Goal: Task Accomplishment & Management: Use online tool/utility

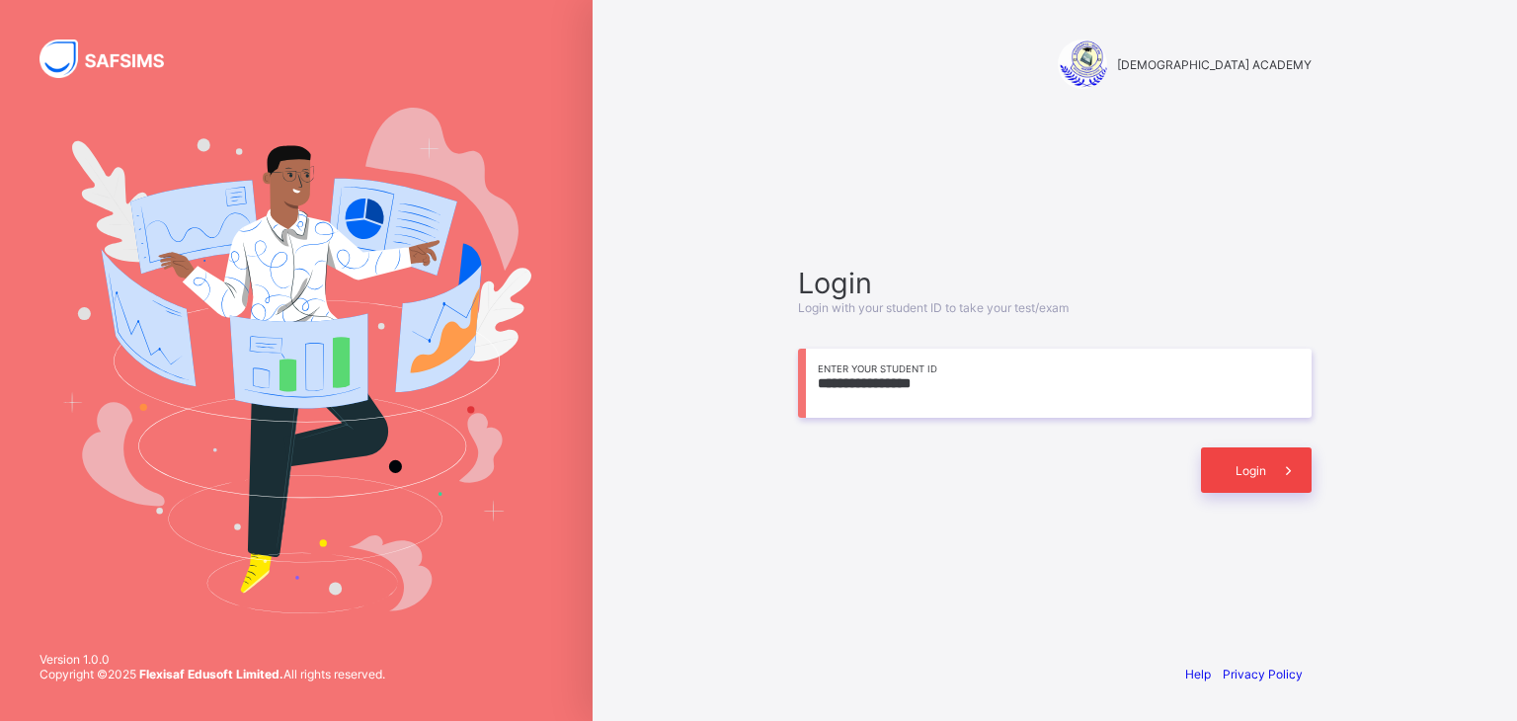
type input "**********"
click at [1232, 478] on div "Login" at bounding box center [1256, 469] width 111 height 45
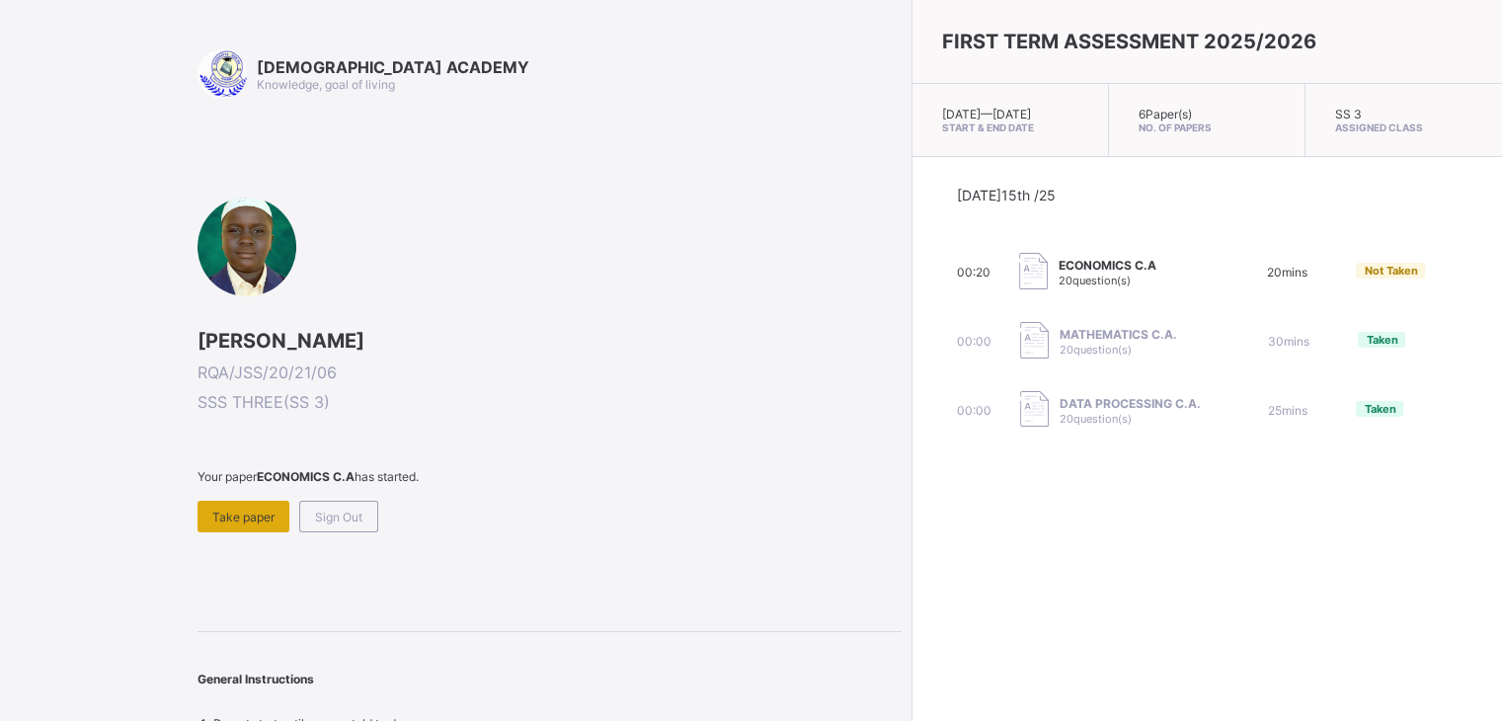
click at [255, 513] on span "Take paper" at bounding box center [243, 517] width 62 height 15
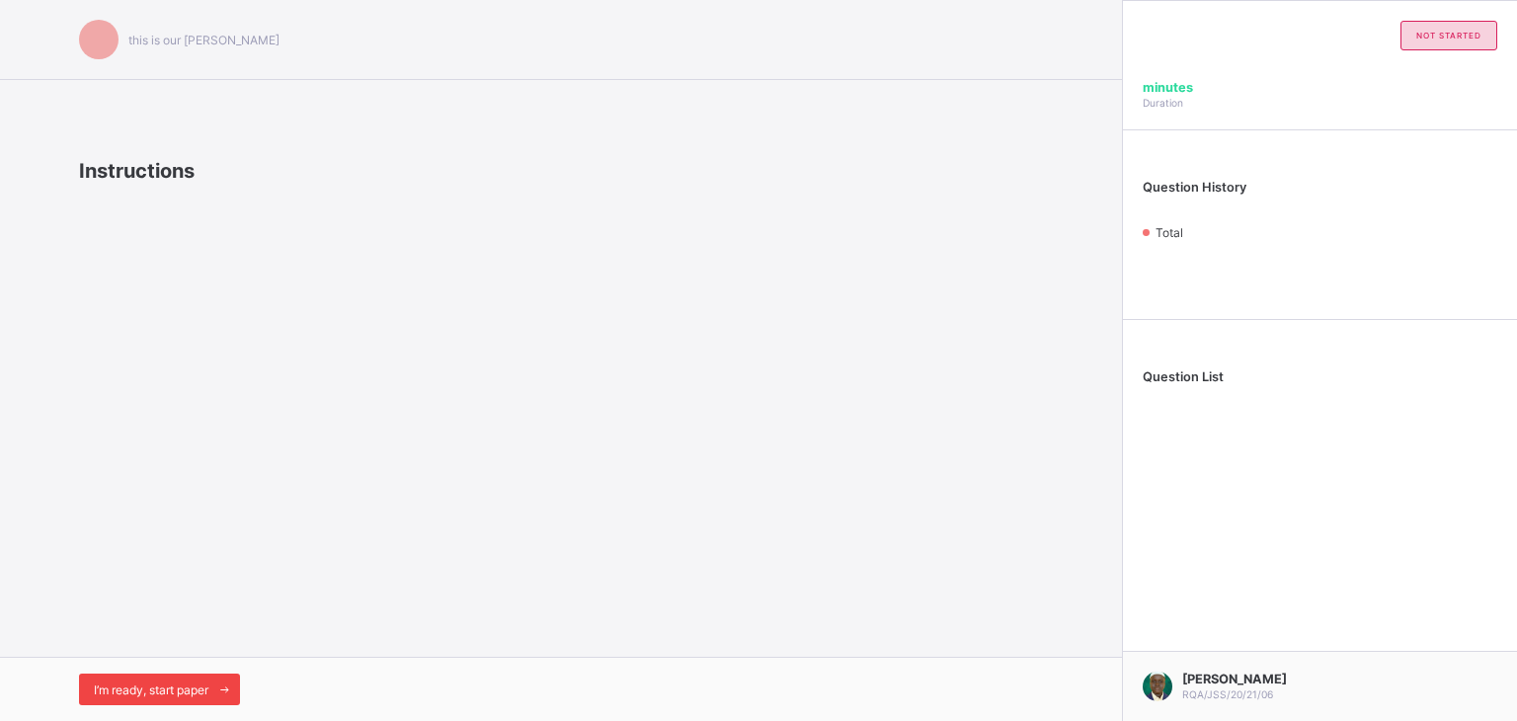
click at [169, 698] on div "I’m ready, start paper" at bounding box center [159, 689] width 161 height 32
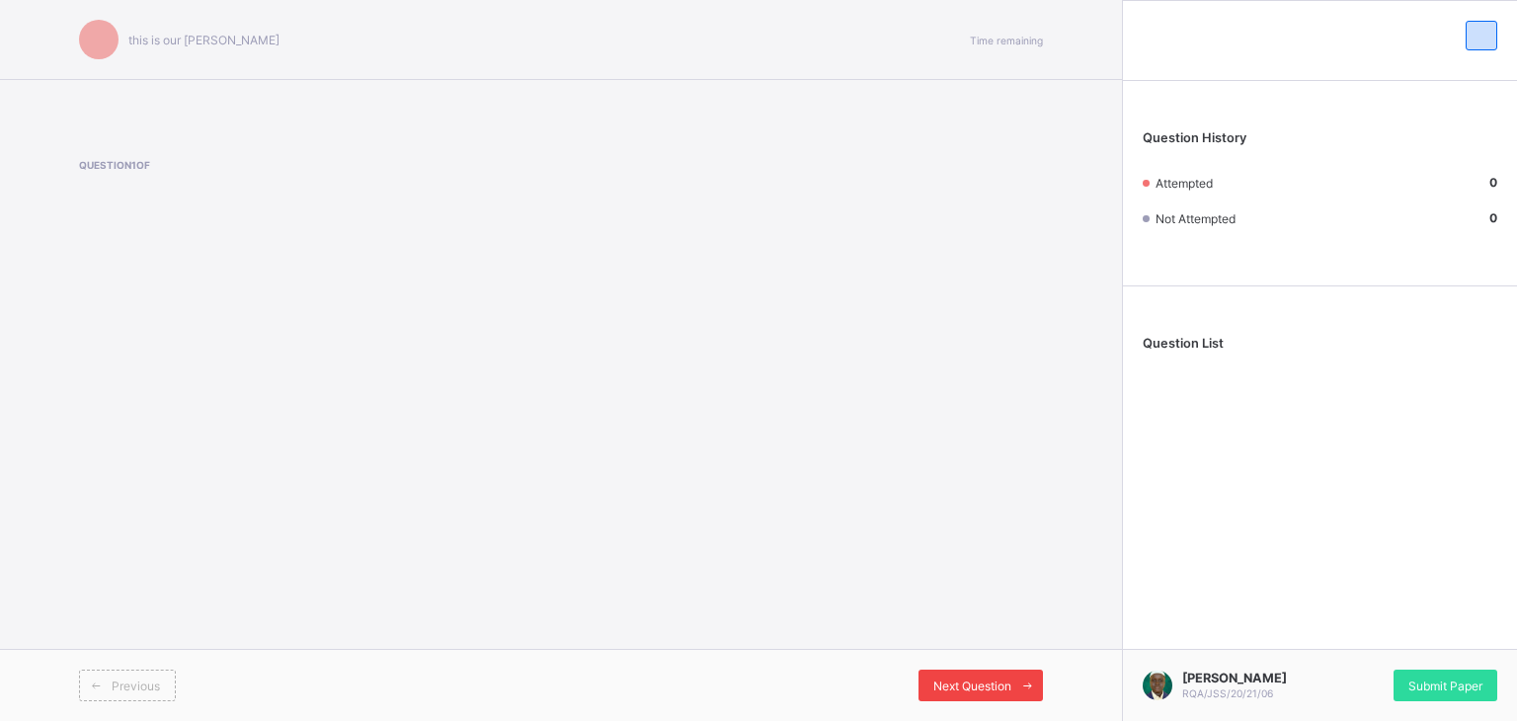
click at [1011, 675] on span at bounding box center [1027, 686] width 32 height 32
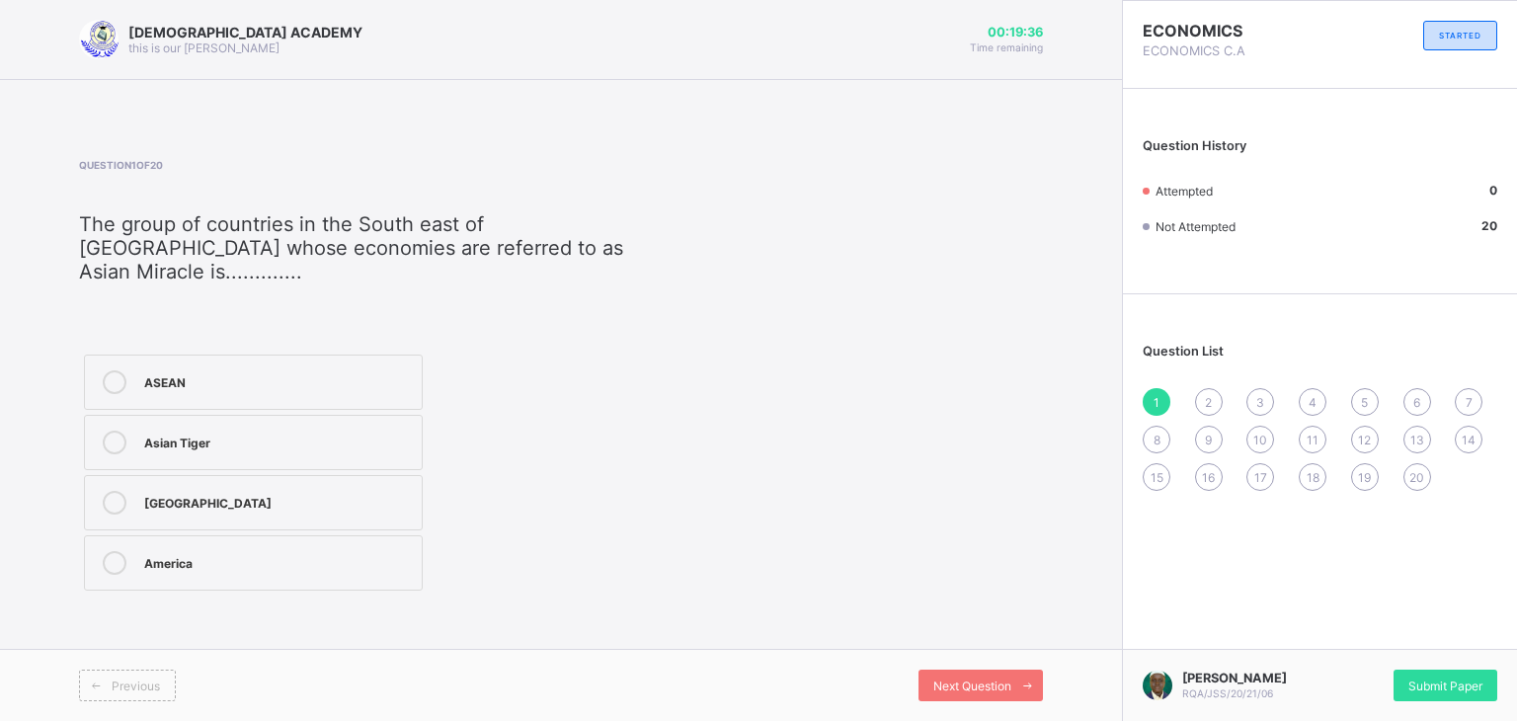
click at [296, 431] on div "Asian Tiger" at bounding box center [278, 441] width 268 height 20
click at [1210, 400] on span "2" at bounding box center [1208, 402] width 7 height 15
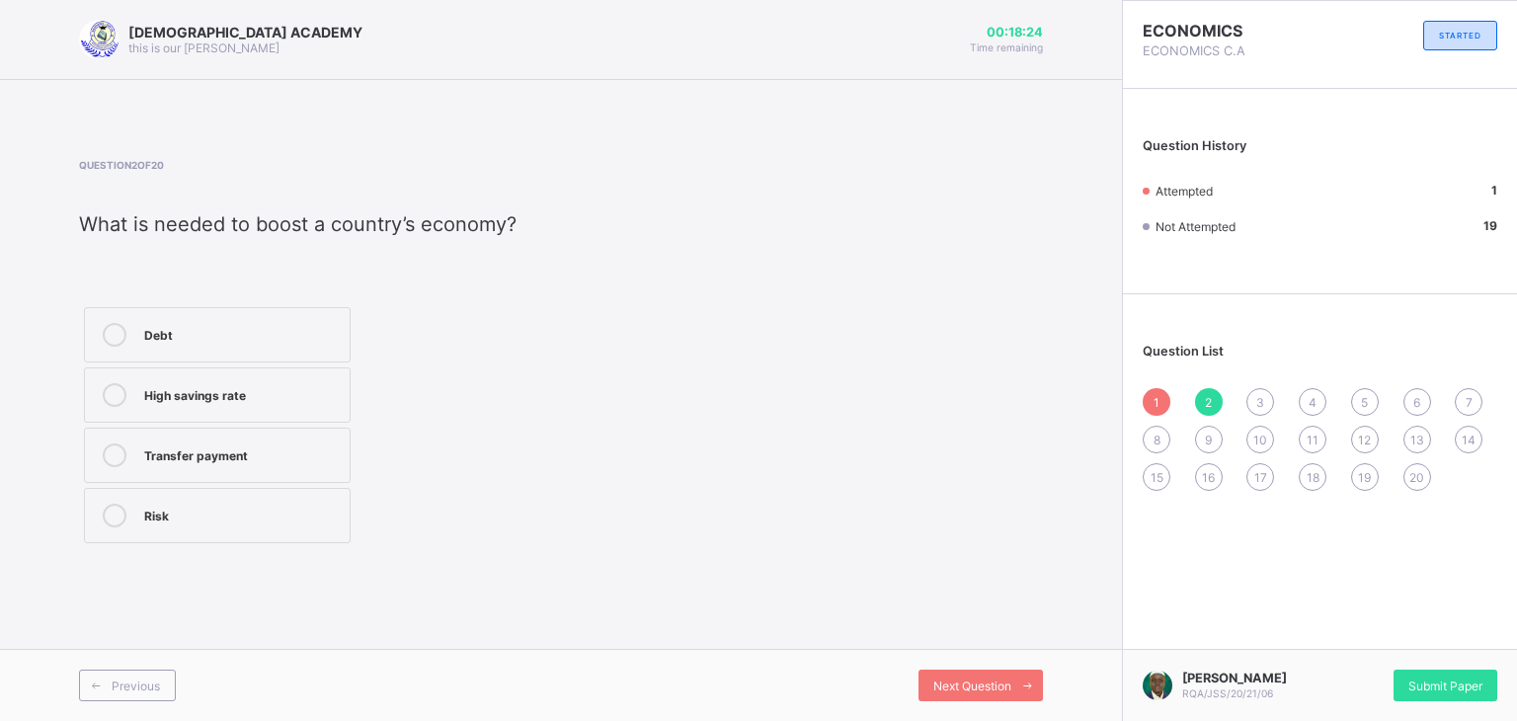
click at [1256, 406] on span "3" at bounding box center [1260, 402] width 8 height 15
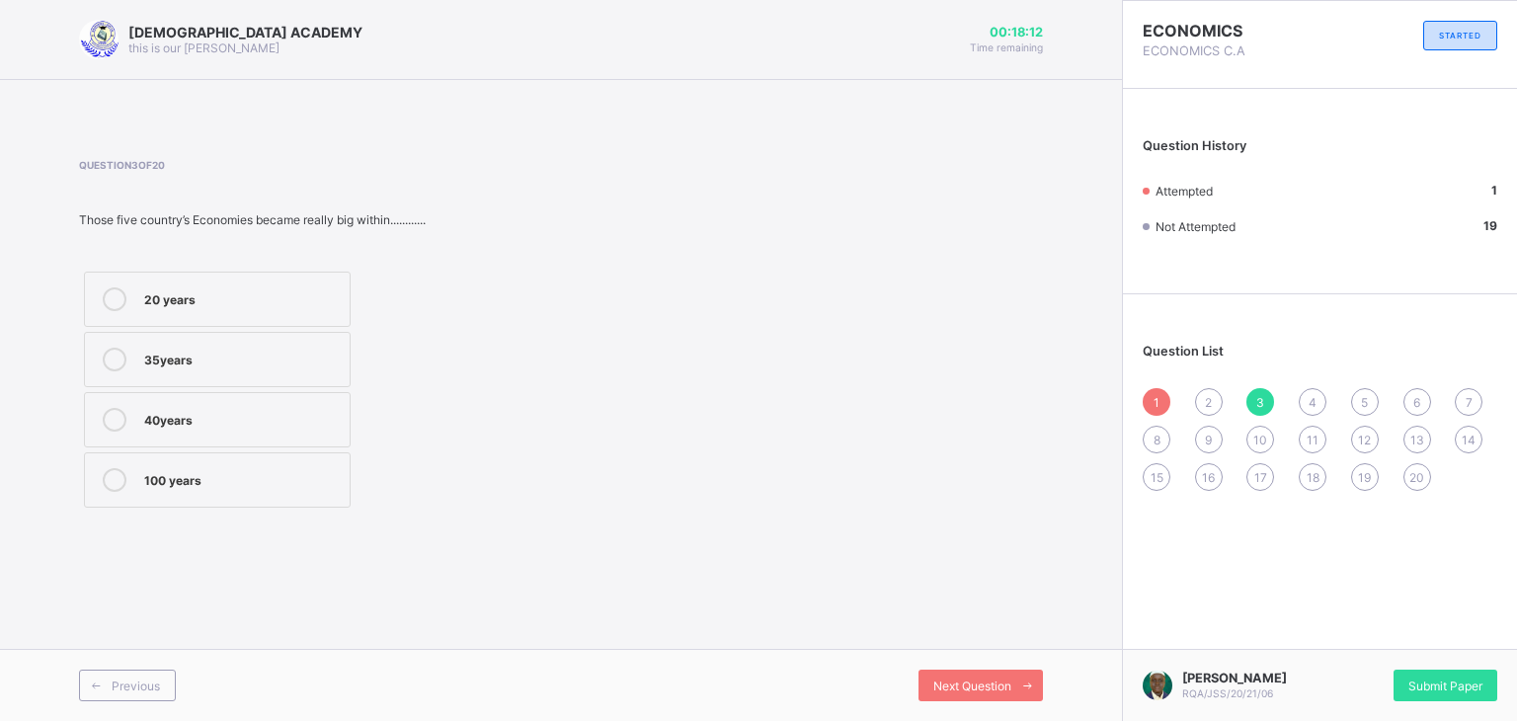
click at [1312, 393] on div "4" at bounding box center [1313, 402] width 28 height 28
click at [1363, 396] on span "5" at bounding box center [1364, 402] width 7 height 15
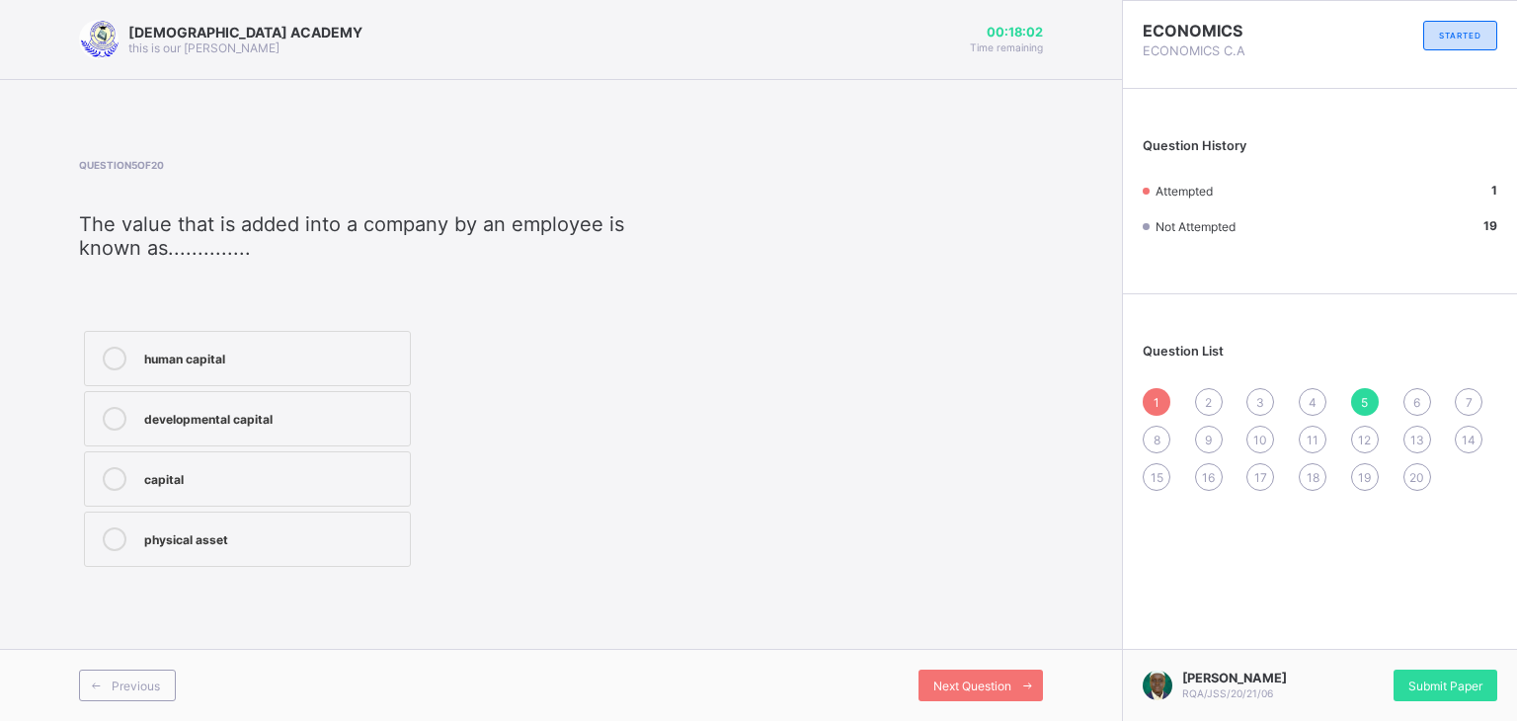
click at [1206, 435] on span "9" at bounding box center [1208, 440] width 7 height 15
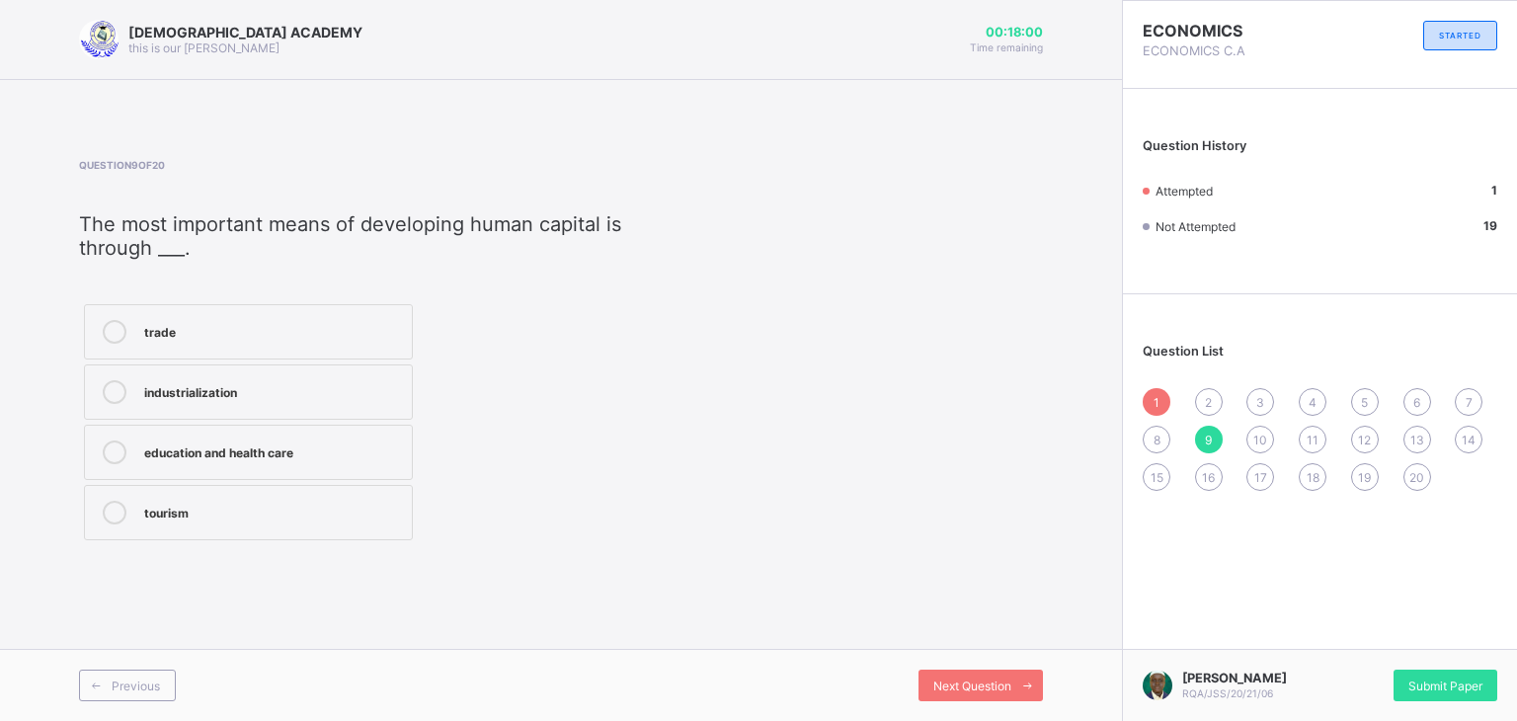
click at [1261, 443] on span "10" at bounding box center [1260, 440] width 14 height 15
click at [1304, 443] on div "11" at bounding box center [1313, 440] width 28 height 28
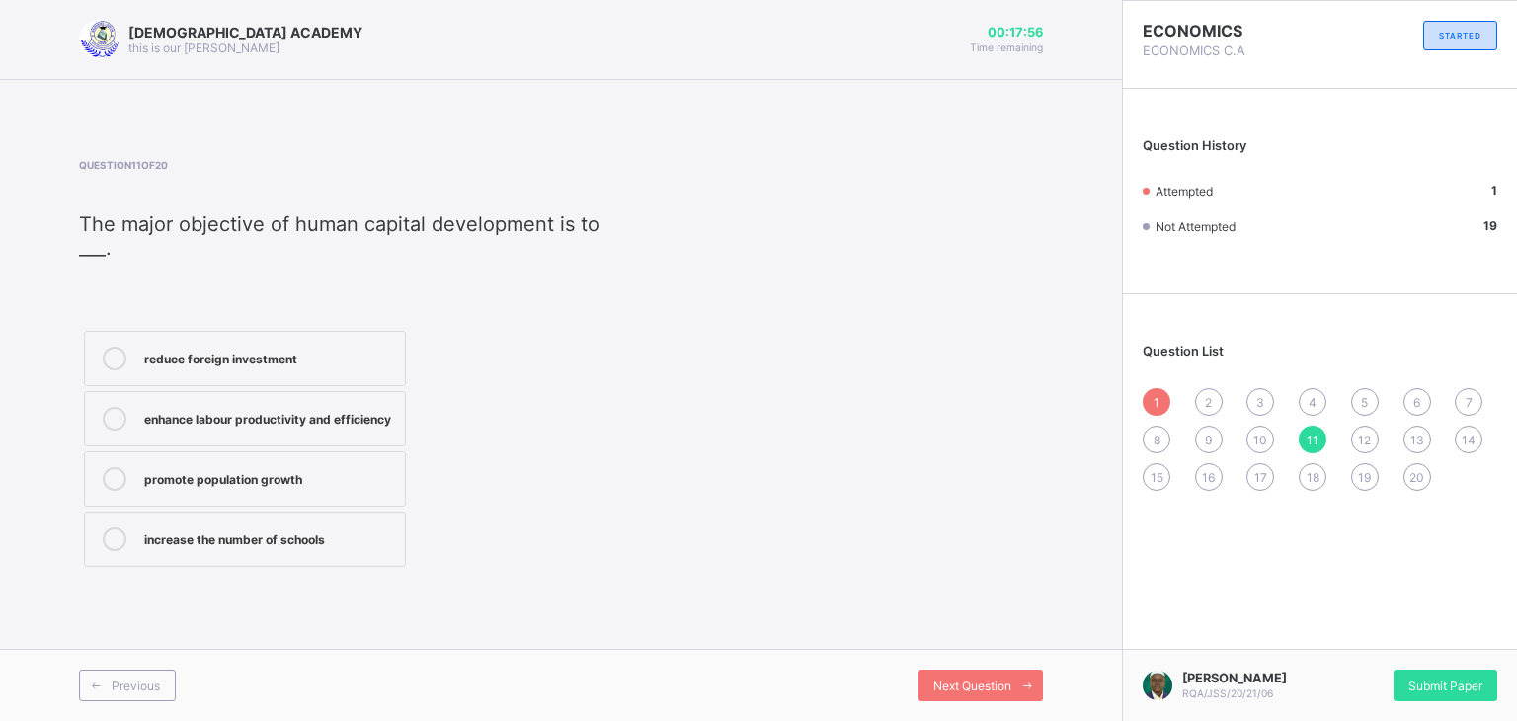
click at [1213, 442] on div "9" at bounding box center [1209, 440] width 28 height 28
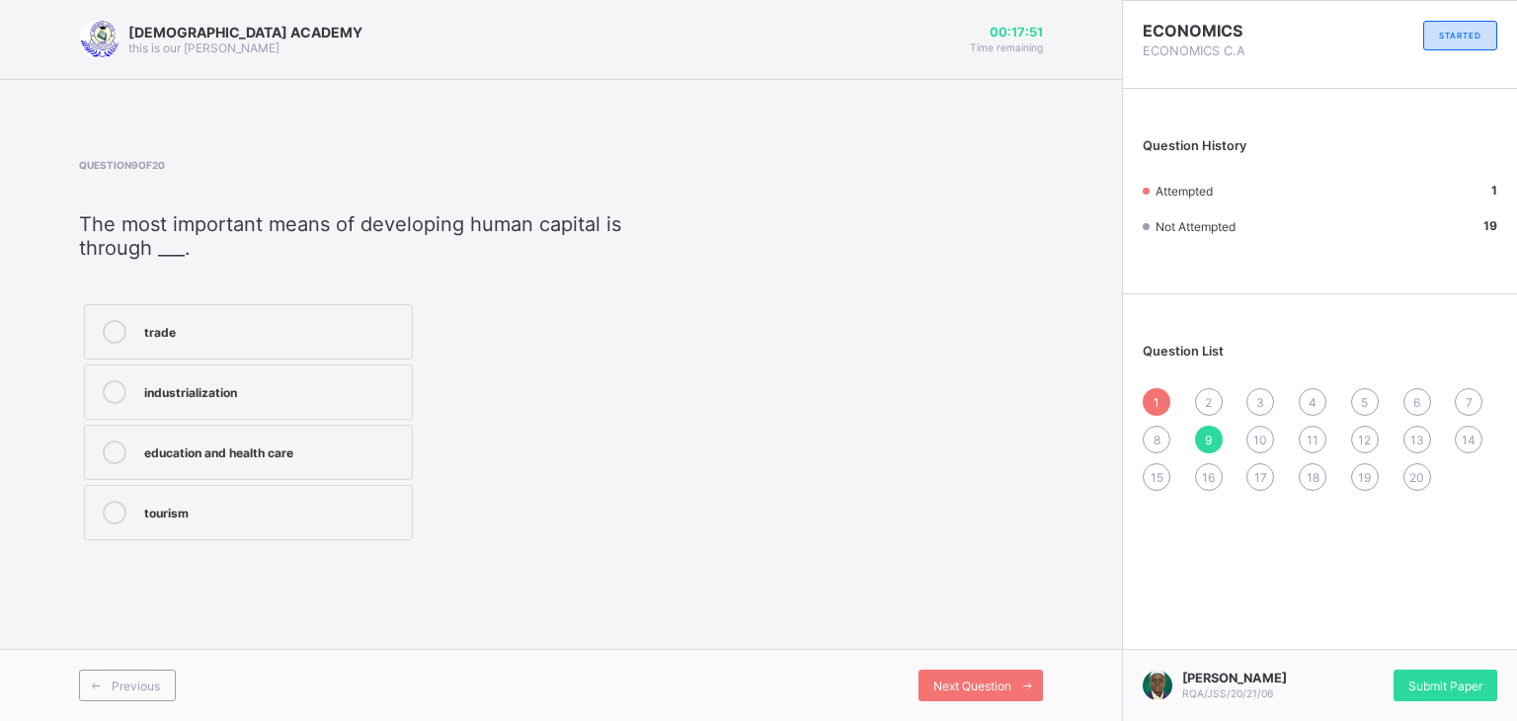
click at [348, 337] on div "trade" at bounding box center [273, 330] width 258 height 20
click at [1259, 443] on span "10" at bounding box center [1260, 440] width 14 height 15
click at [306, 515] on div "Reduction in wages" at bounding box center [269, 511] width 250 height 20
click at [1153, 439] on span "8" at bounding box center [1156, 440] width 7 height 15
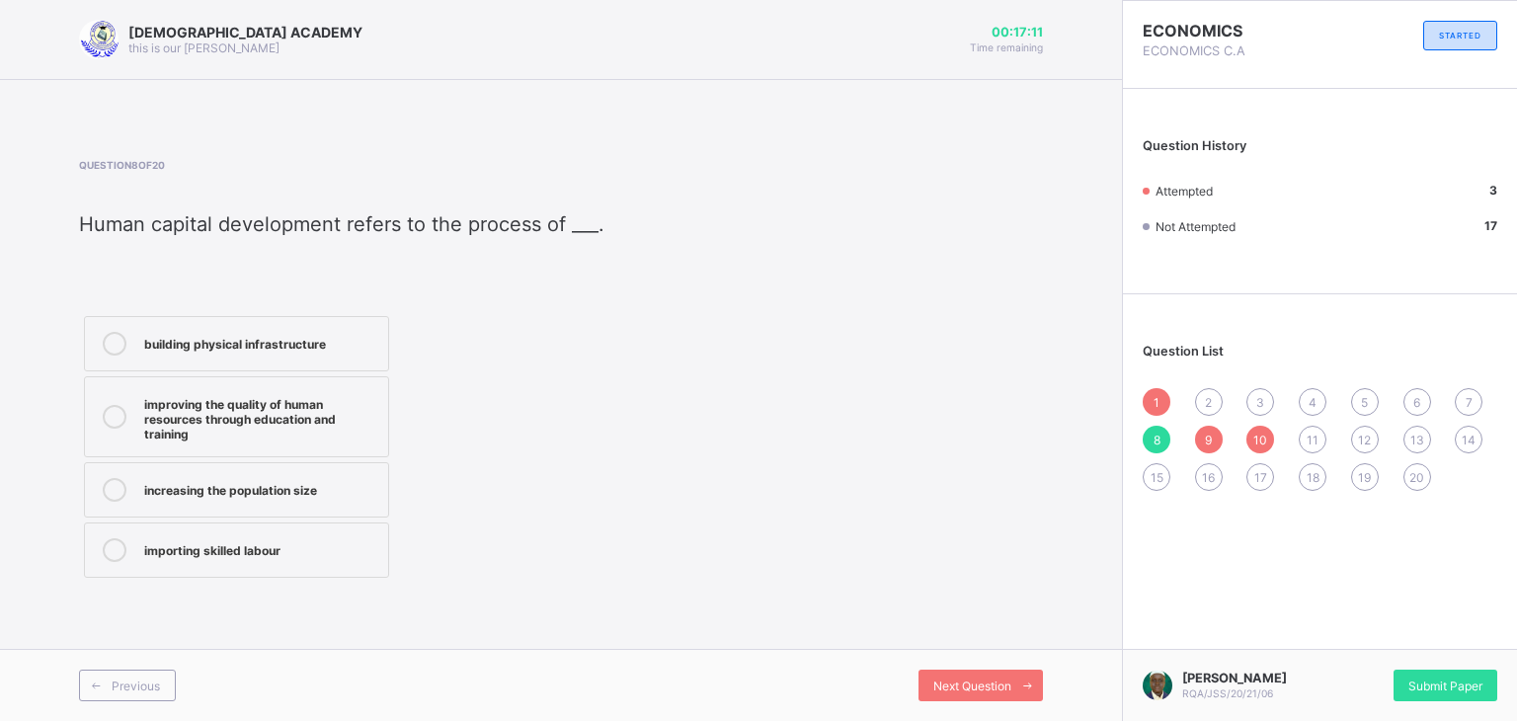
click at [1202, 402] on div "2" at bounding box center [1209, 402] width 28 height 28
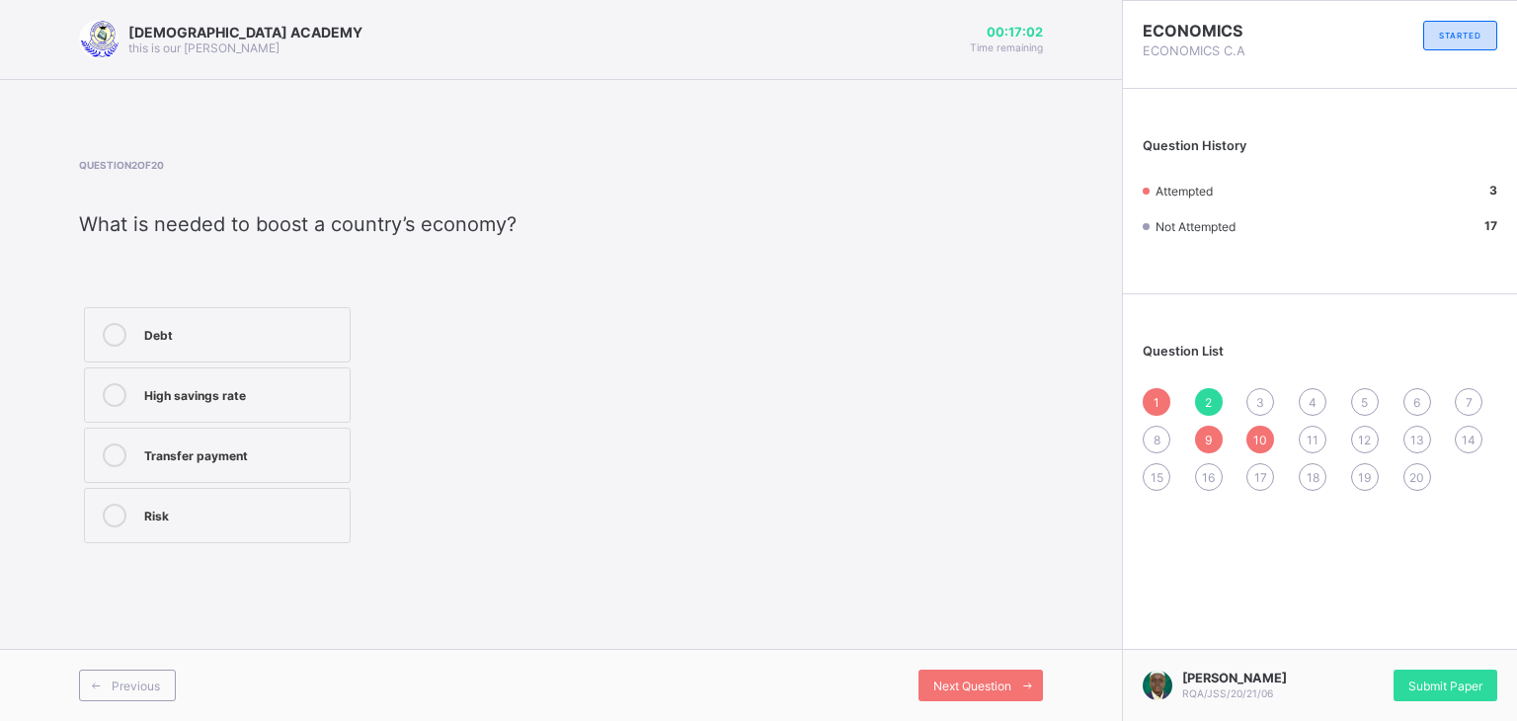
click at [1256, 408] on span "3" at bounding box center [1260, 402] width 8 height 15
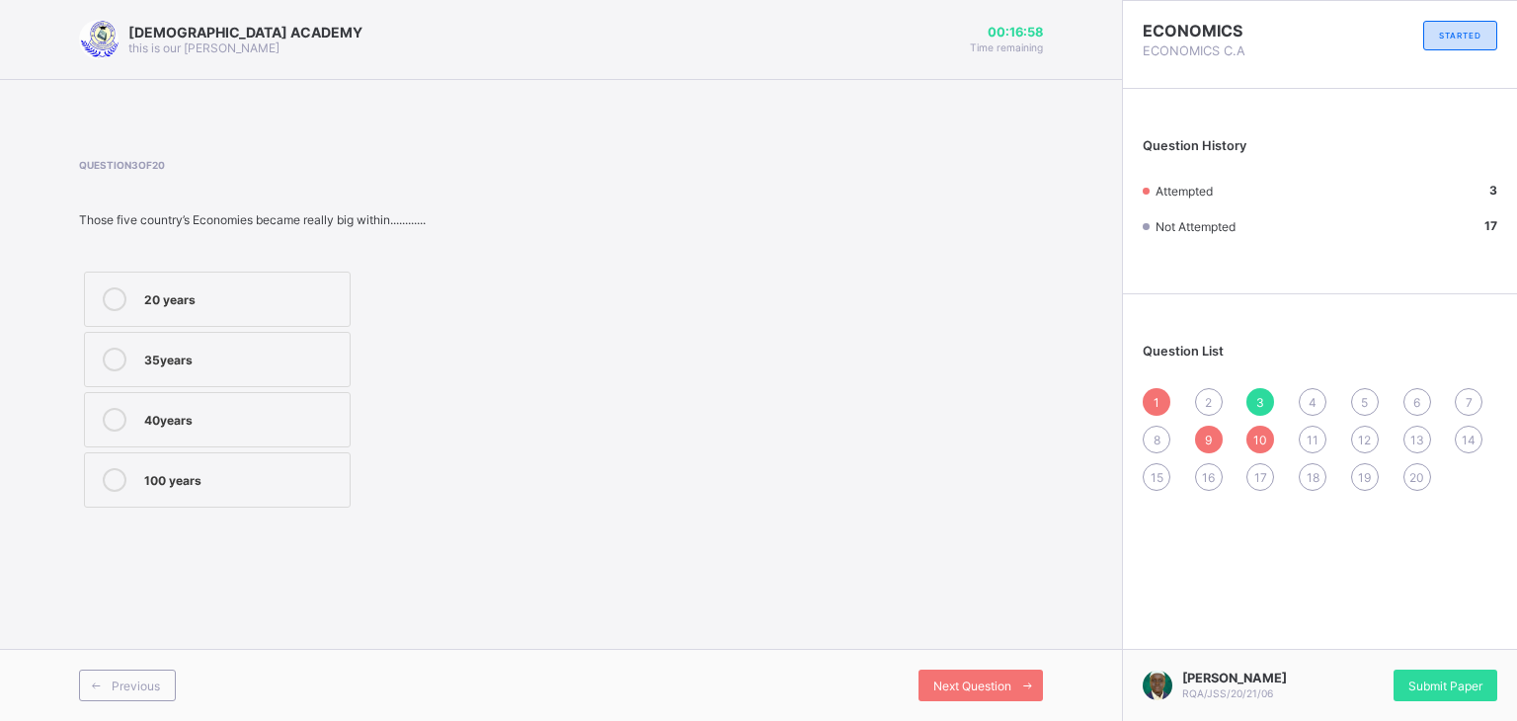
click at [1311, 401] on span "4" at bounding box center [1312, 402] width 8 height 15
click at [1211, 410] on span "2" at bounding box center [1208, 402] width 7 height 15
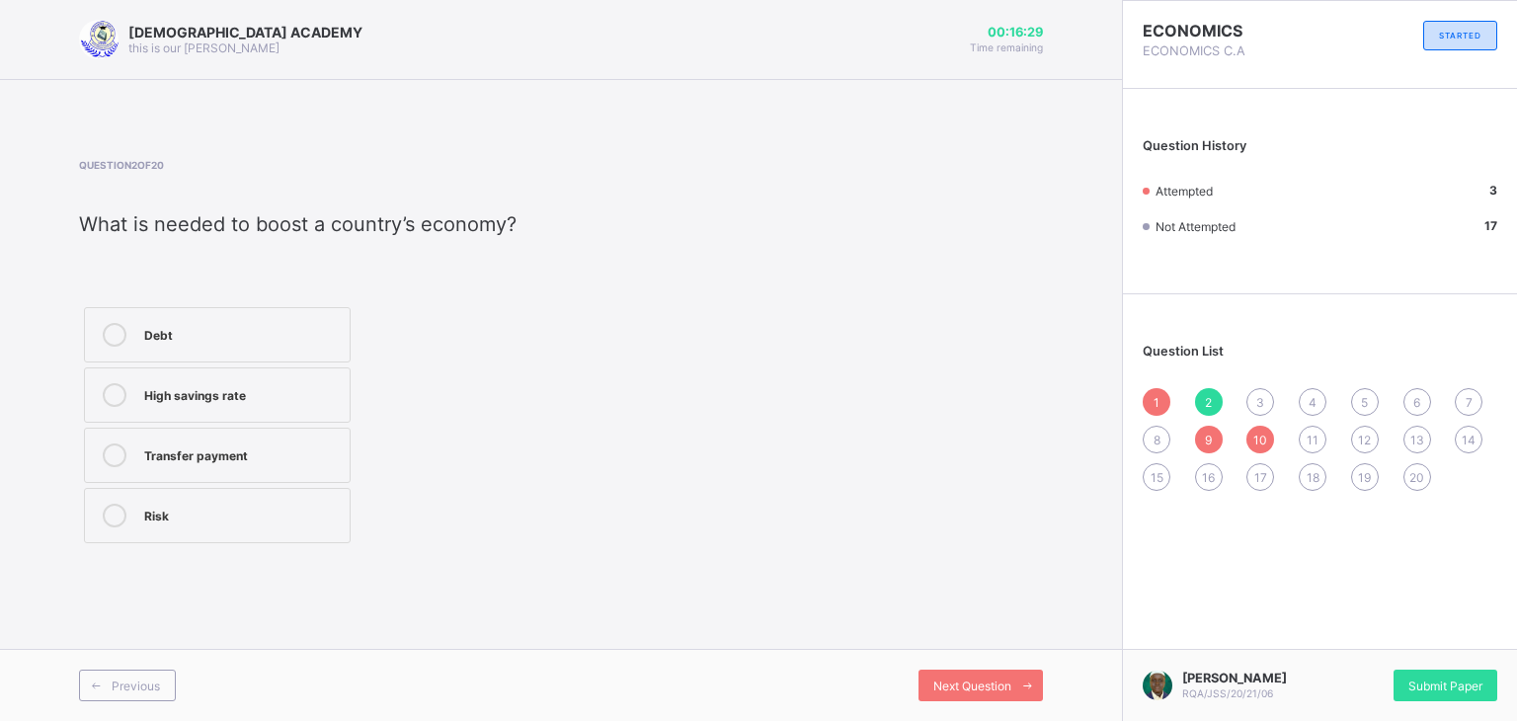
click at [173, 388] on div "High savings rate" at bounding box center [242, 393] width 196 height 20
click at [1256, 404] on span "3" at bounding box center [1260, 402] width 8 height 15
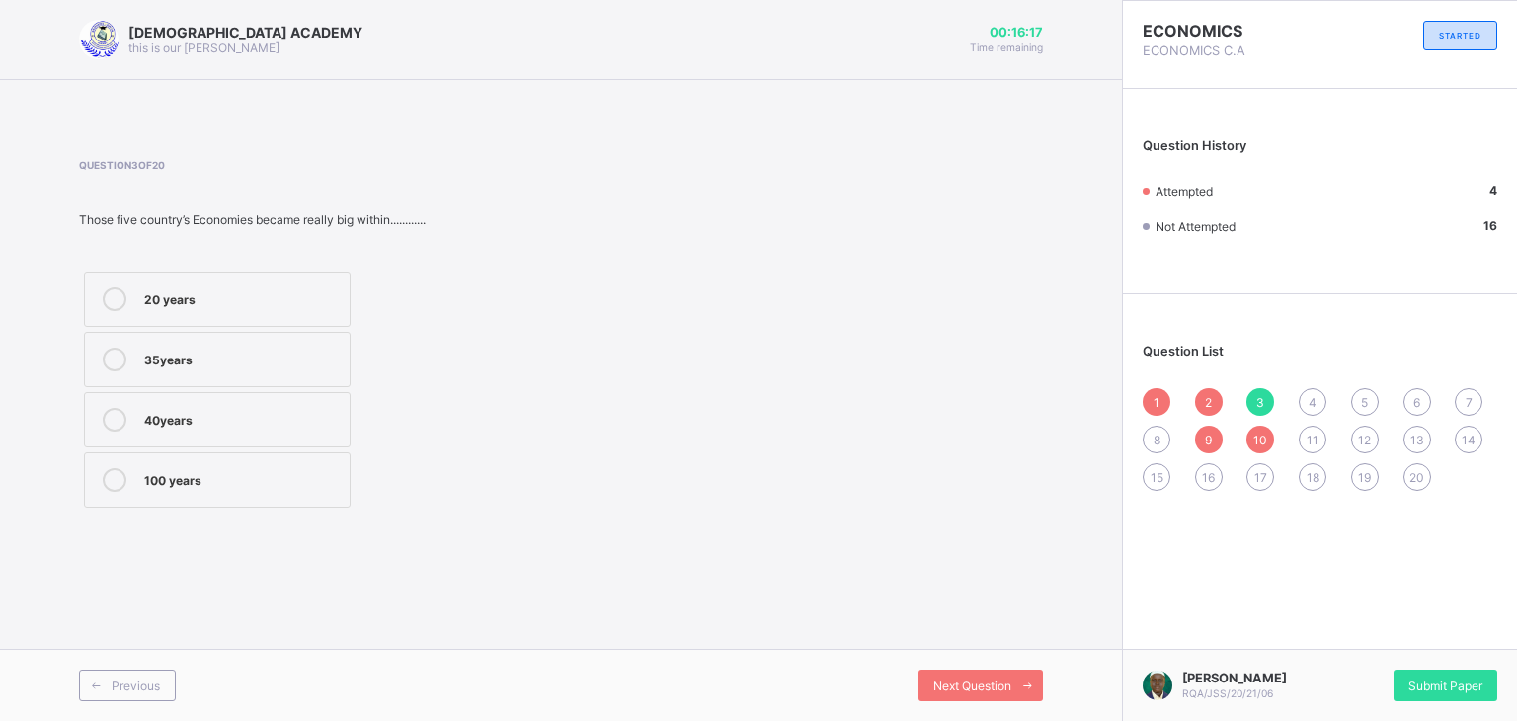
click at [182, 408] on div "40years" at bounding box center [242, 418] width 196 height 20
click at [1308, 400] on span "4" at bounding box center [1312, 402] width 8 height 15
click at [263, 359] on div "double digit growth" at bounding box center [242, 358] width 196 height 20
click at [1361, 401] on span "5" at bounding box center [1364, 402] width 7 height 15
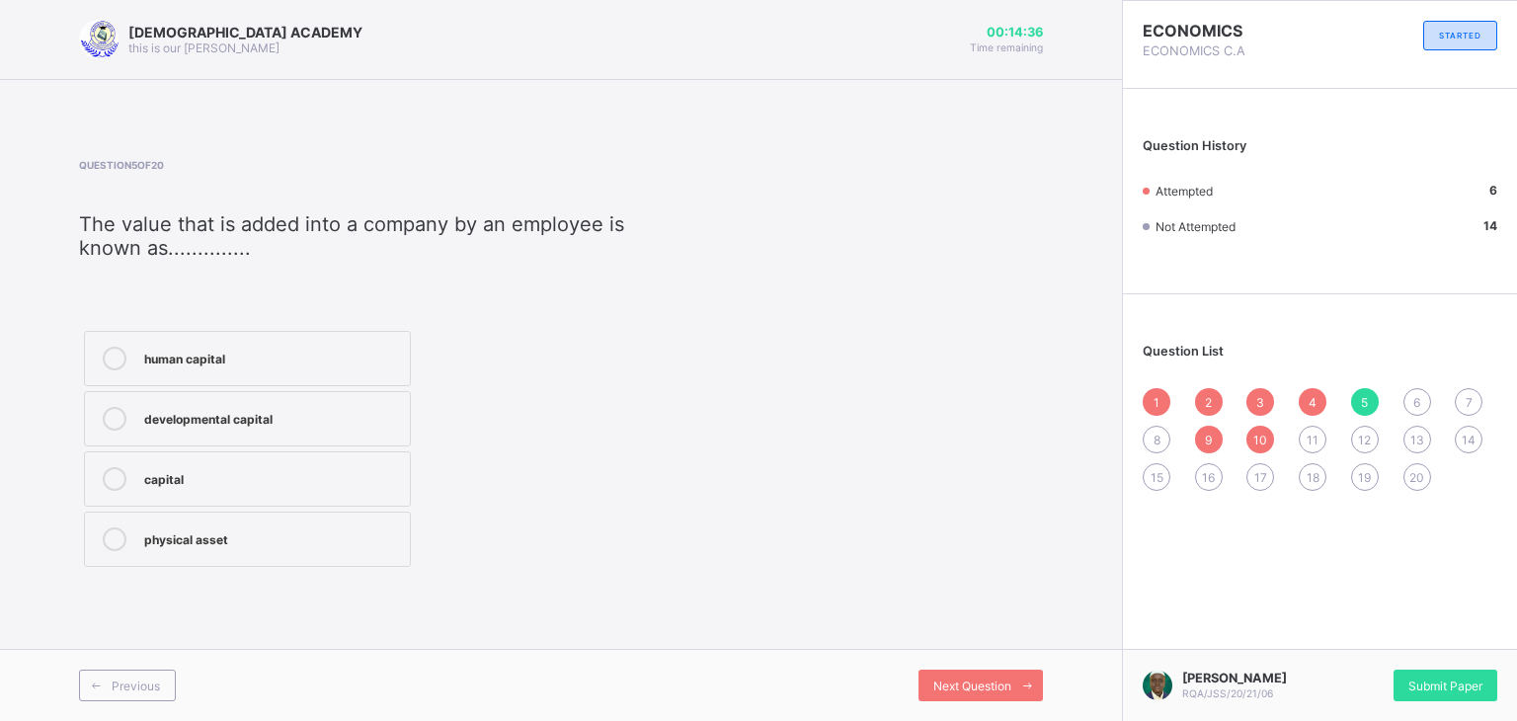
click at [1416, 403] on span "6" at bounding box center [1416, 402] width 7 height 15
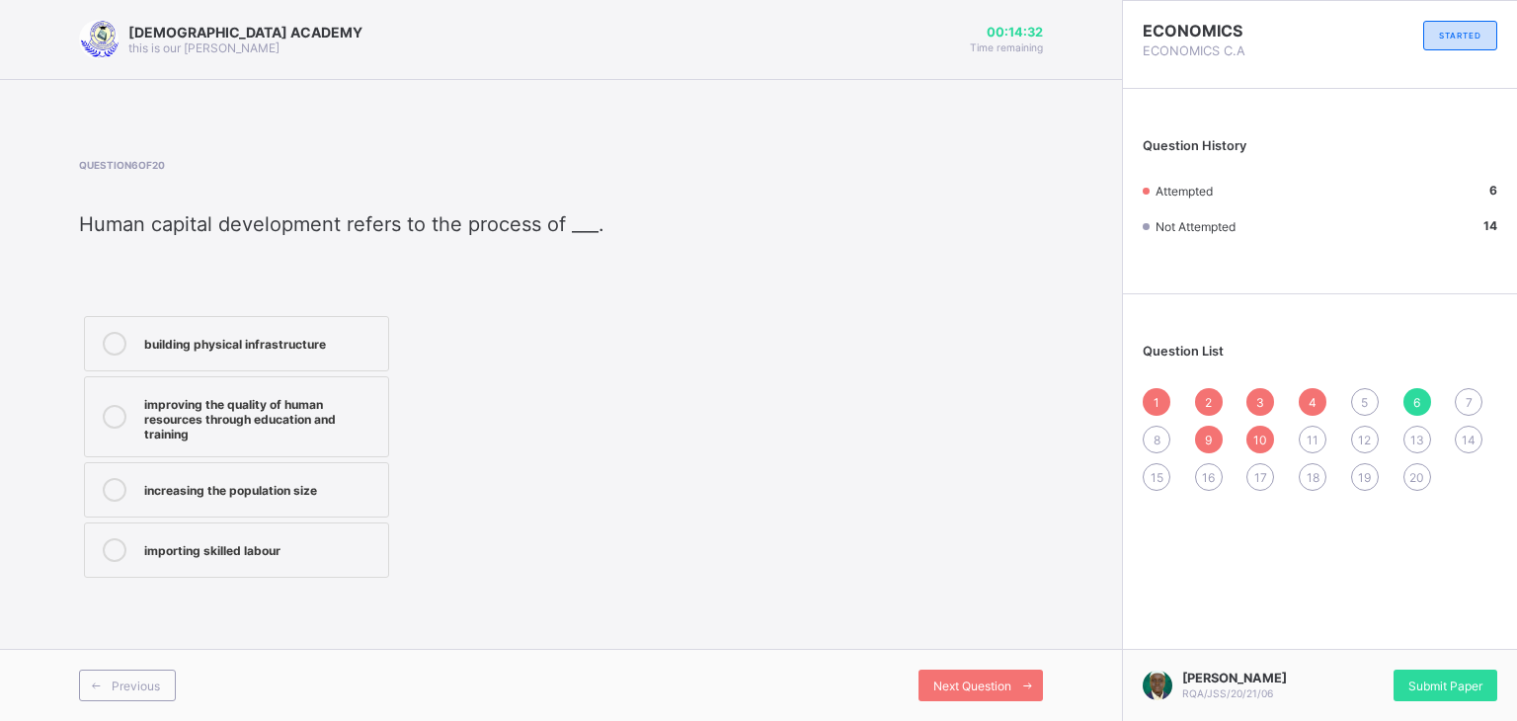
click at [1405, 471] on div "20" at bounding box center [1417, 477] width 28 height 28
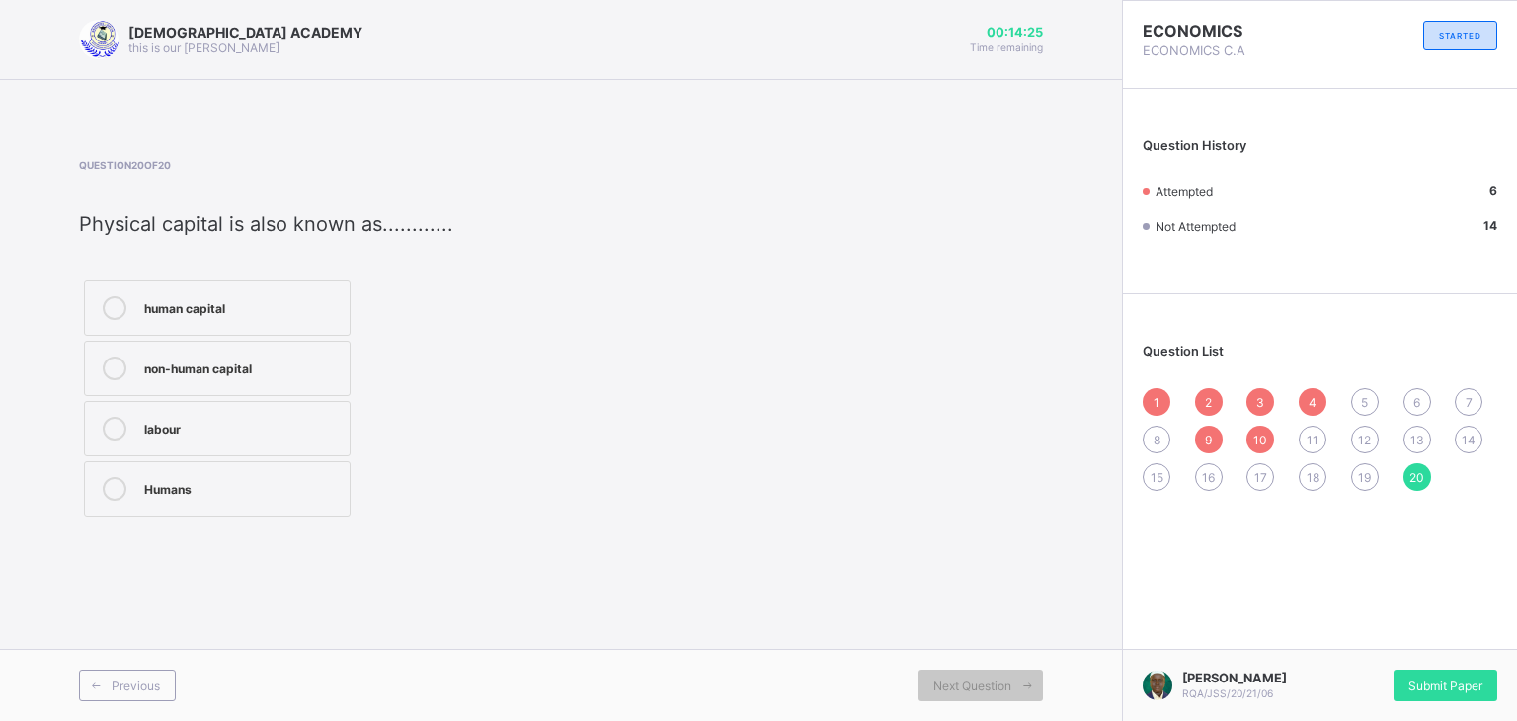
click at [264, 313] on div "human capital" at bounding box center [242, 306] width 196 height 20
click at [1365, 485] on span "19" at bounding box center [1364, 477] width 13 height 15
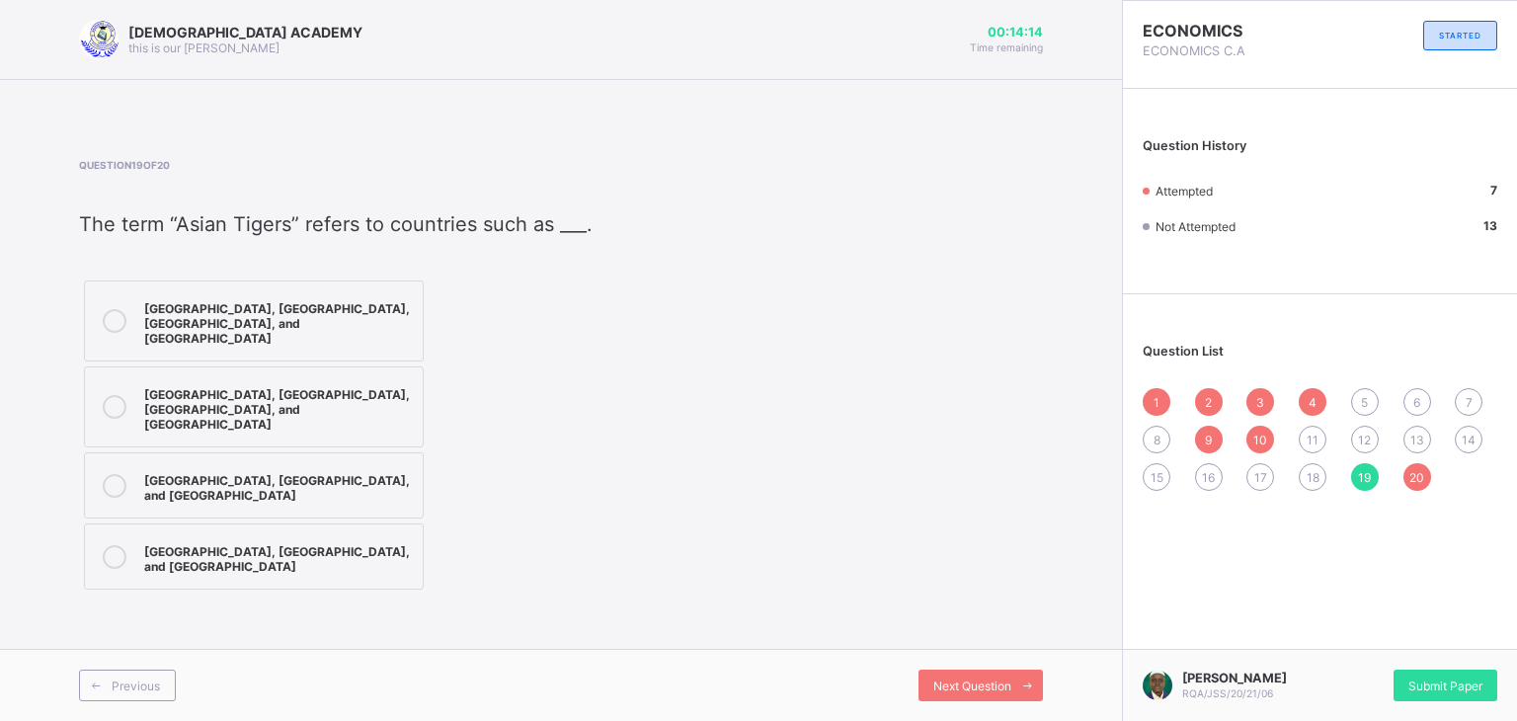
click at [328, 382] on div "[GEOGRAPHIC_DATA], [GEOGRAPHIC_DATA], [GEOGRAPHIC_DATA], and [GEOGRAPHIC_DATA]" at bounding box center [278, 406] width 269 height 49
click at [1307, 474] on span "18" at bounding box center [1312, 477] width 13 height 15
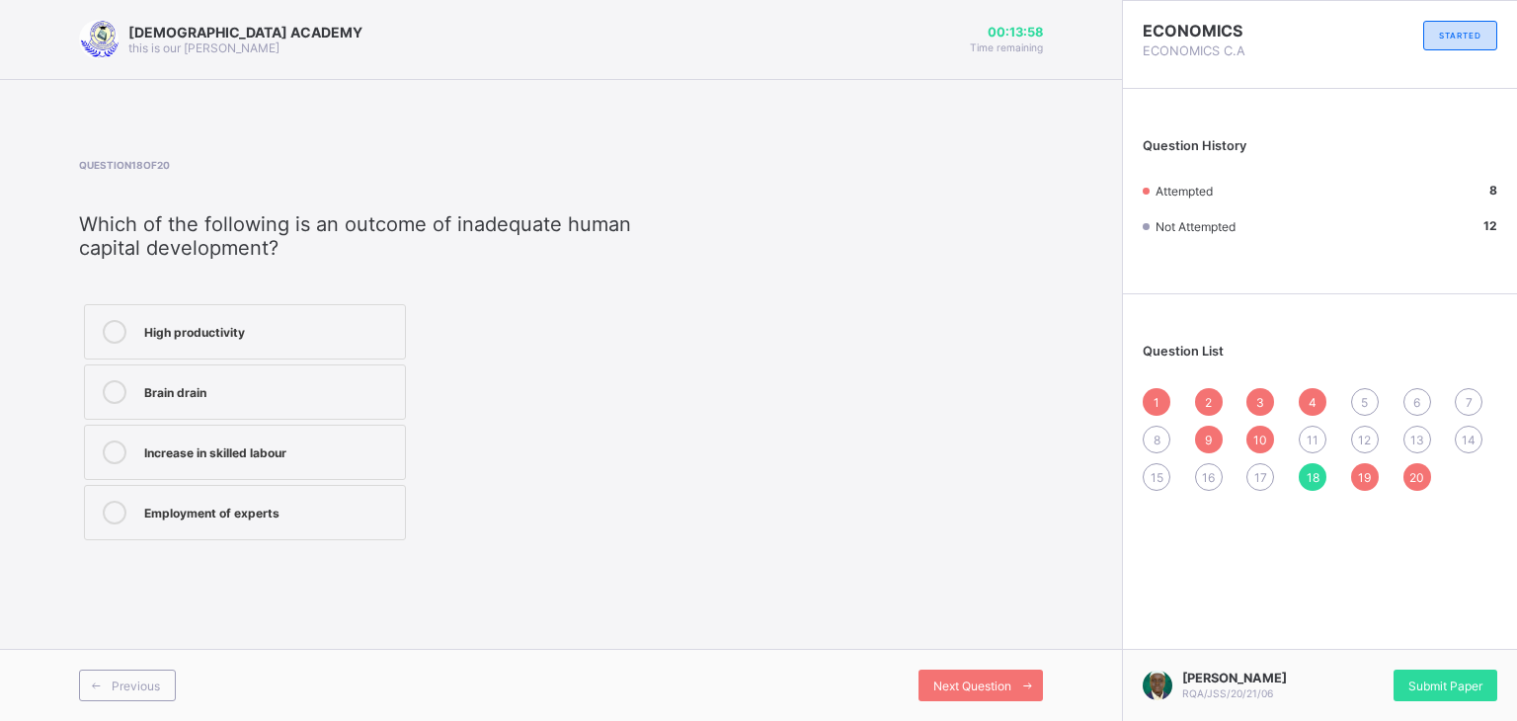
click at [251, 396] on div "Brain drain" at bounding box center [269, 390] width 251 height 20
click at [1252, 468] on div "17" at bounding box center [1260, 477] width 28 height 28
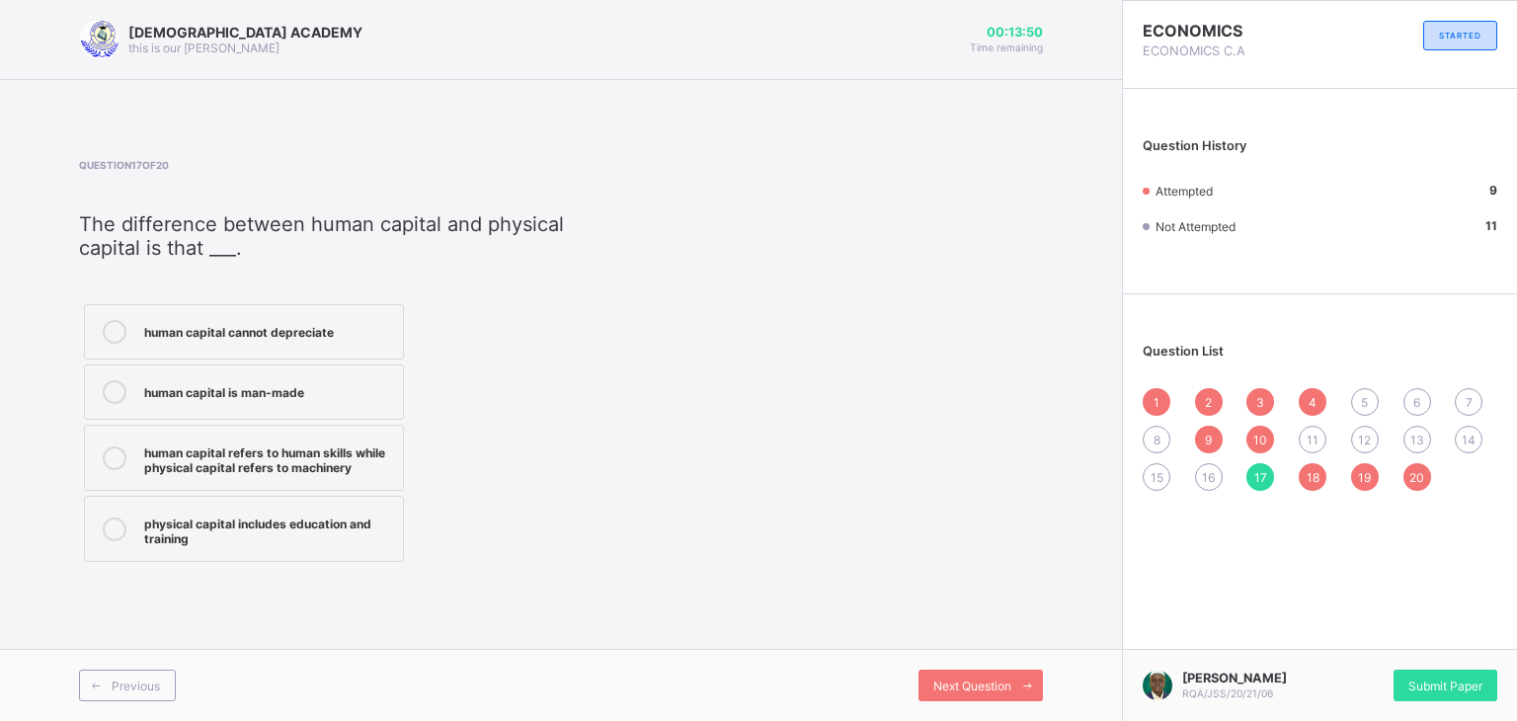
click at [1156, 434] on span "8" at bounding box center [1156, 440] width 7 height 15
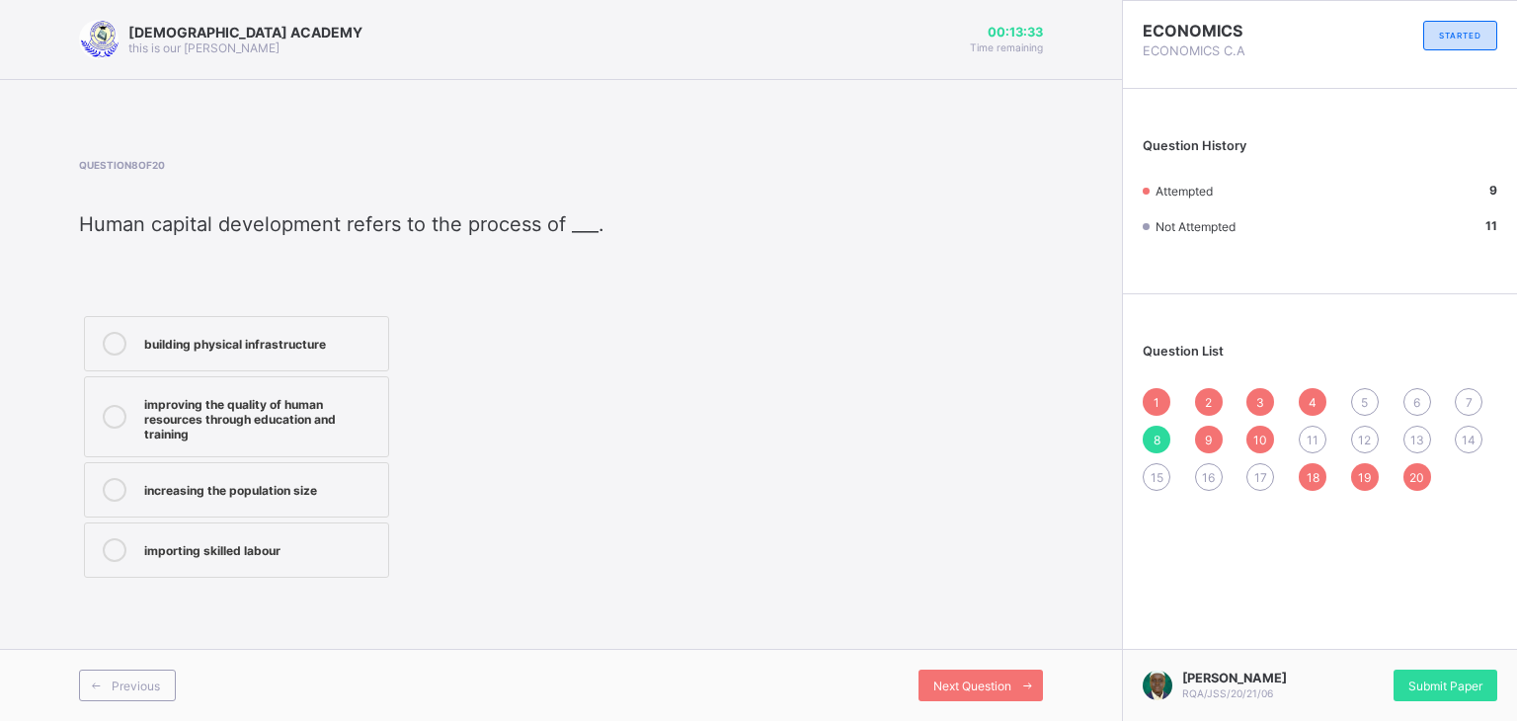
click at [1307, 430] on div "11" at bounding box center [1313, 440] width 28 height 28
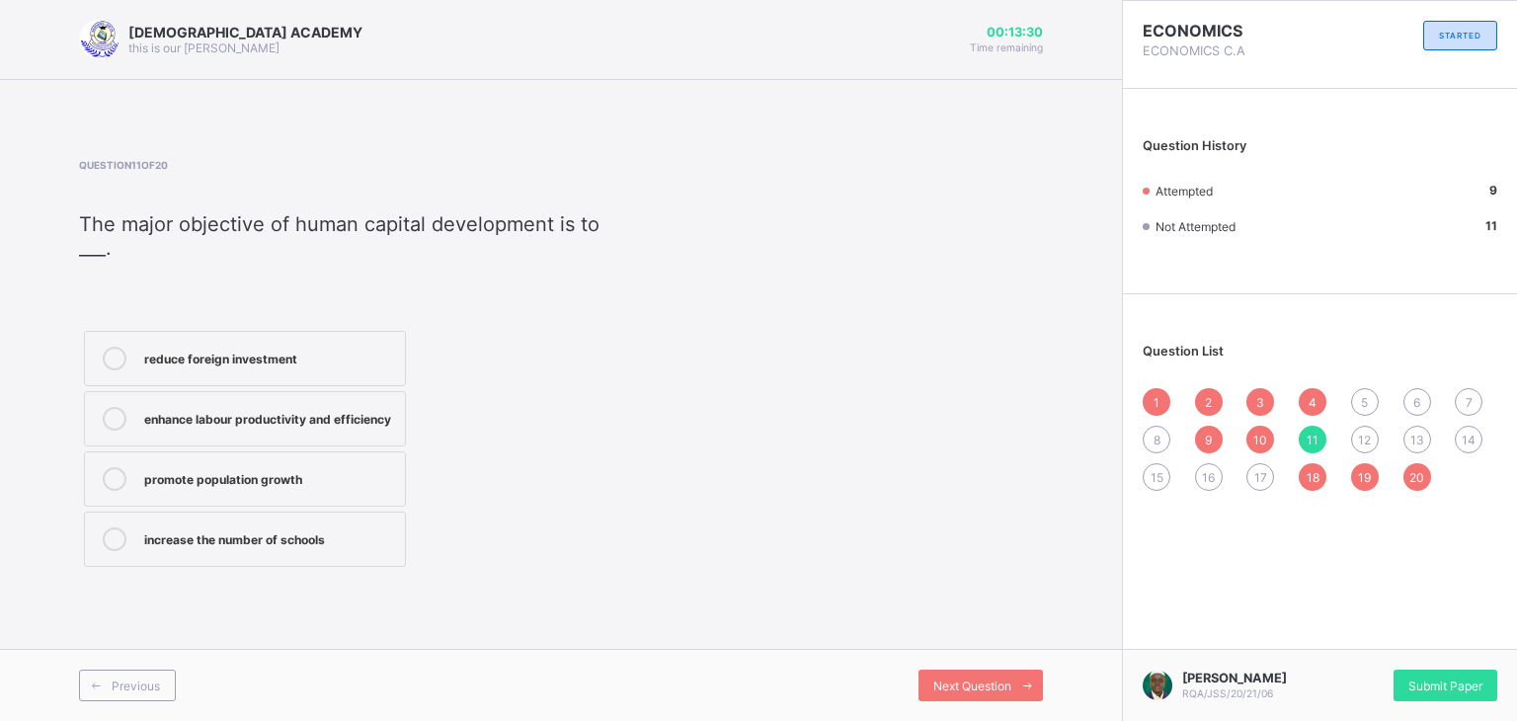
click at [1362, 405] on span "5" at bounding box center [1364, 402] width 7 height 15
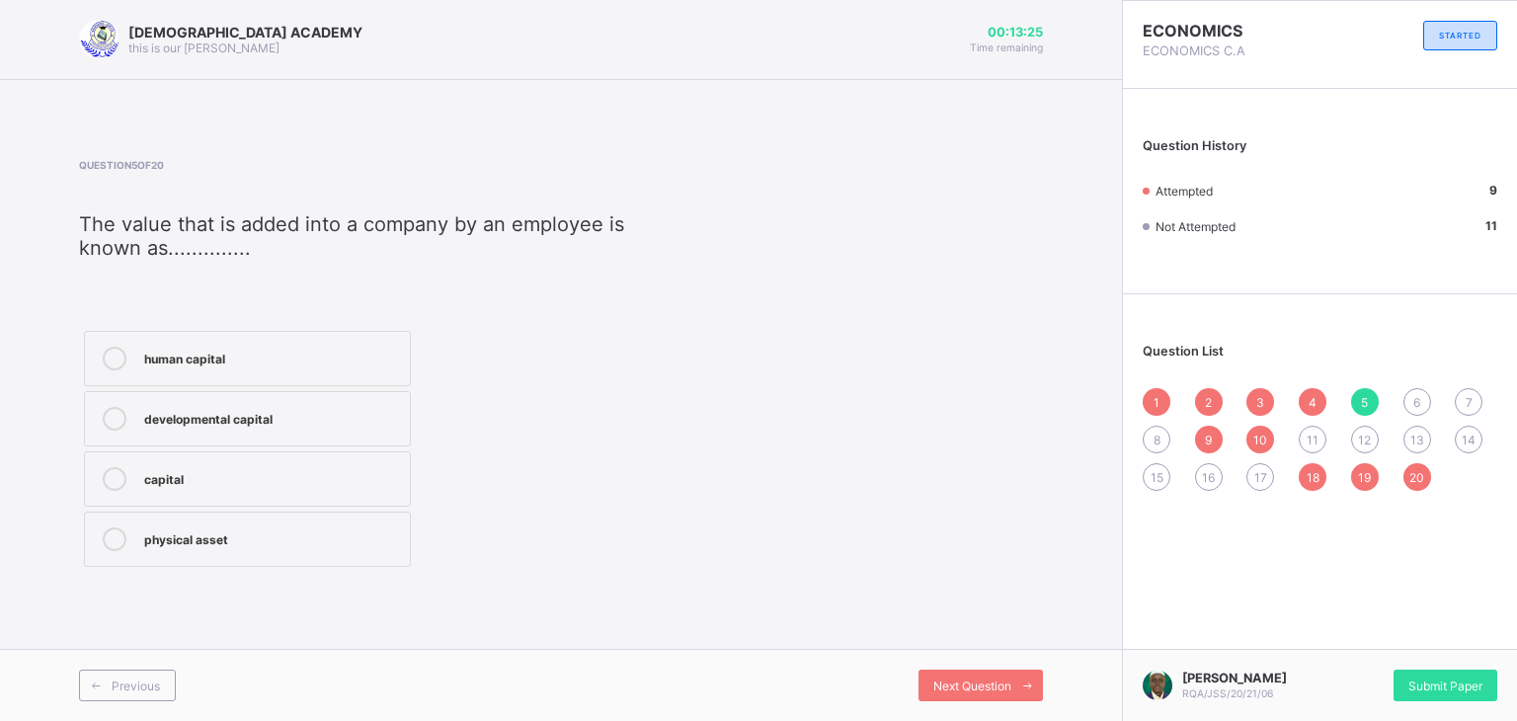
click at [1301, 435] on div "11" at bounding box center [1313, 440] width 28 height 28
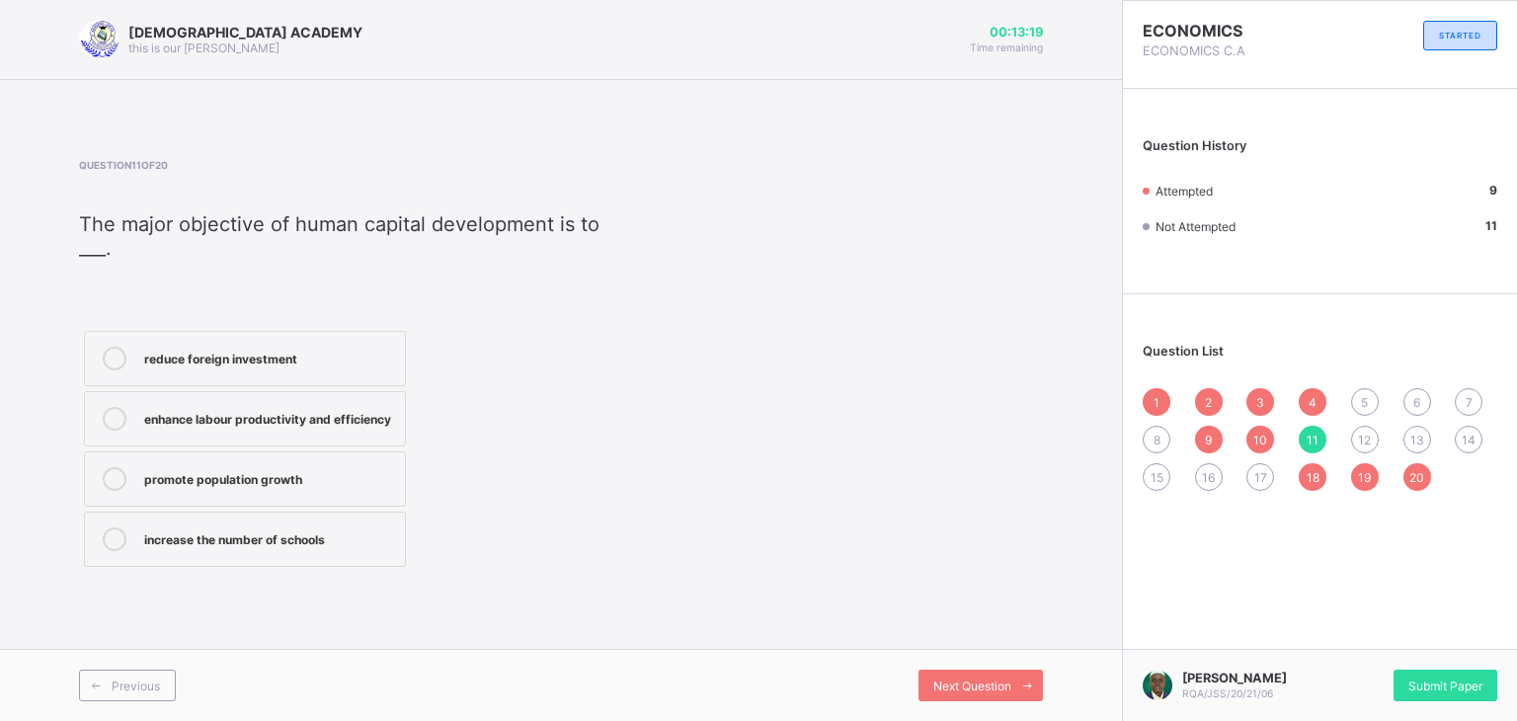
click at [1257, 443] on span "10" at bounding box center [1260, 440] width 14 height 15
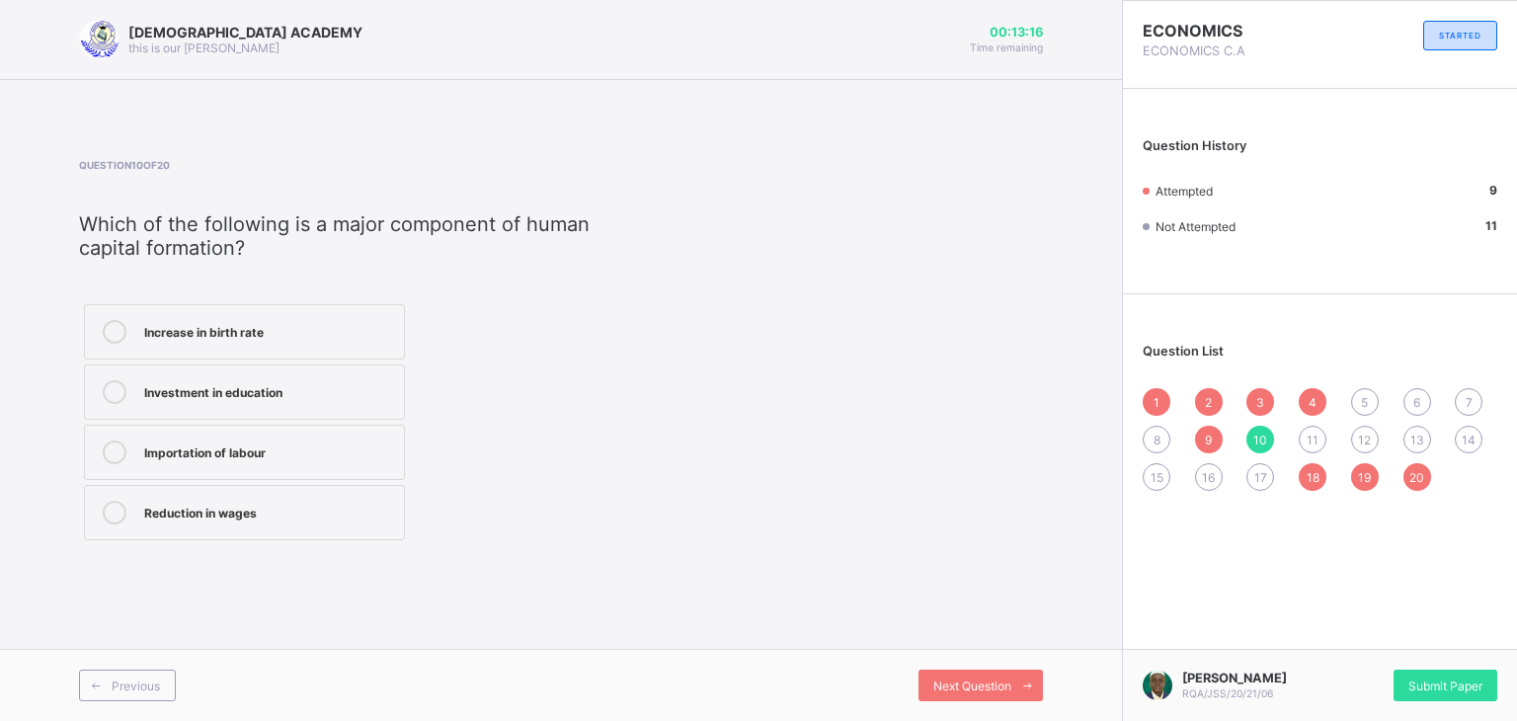
click at [1307, 434] on span "11" at bounding box center [1312, 440] width 12 height 15
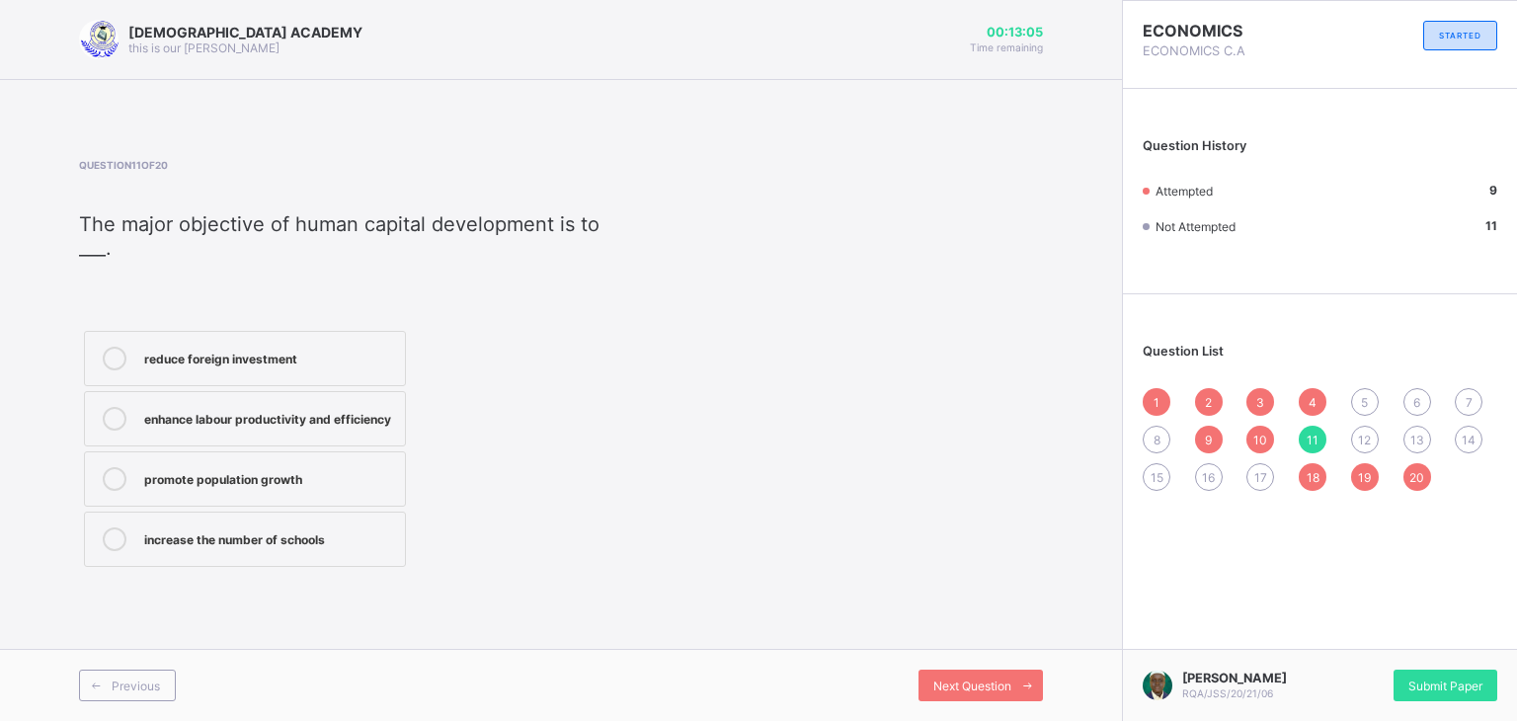
click at [361, 428] on div "enhance labour productivity and efficiency" at bounding box center [269, 419] width 251 height 24
click at [1360, 437] on span "12" at bounding box center [1364, 440] width 13 height 15
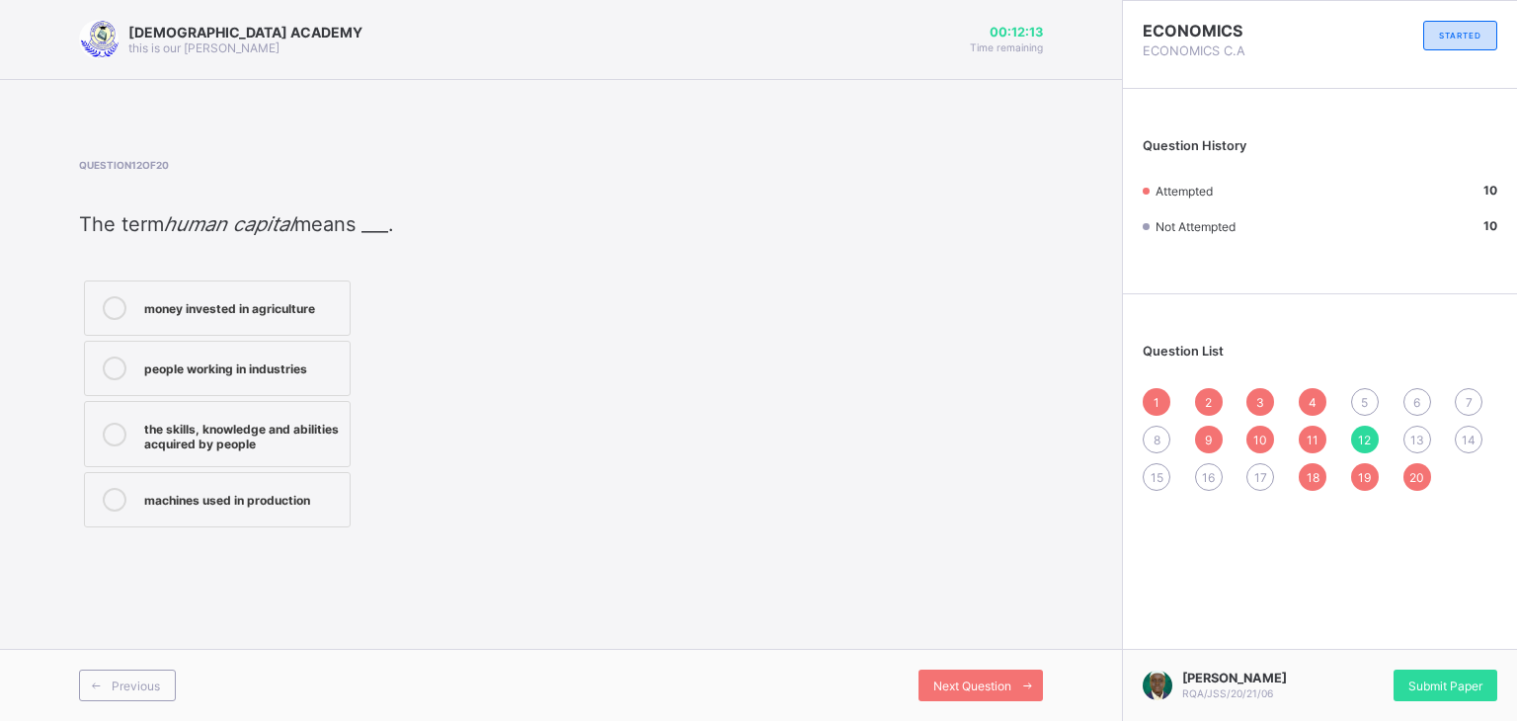
click at [289, 426] on div "the skills, knowledge and abilities acquired by people" at bounding box center [242, 434] width 196 height 35
click at [1410, 438] on span "13" at bounding box center [1417, 440] width 14 height 15
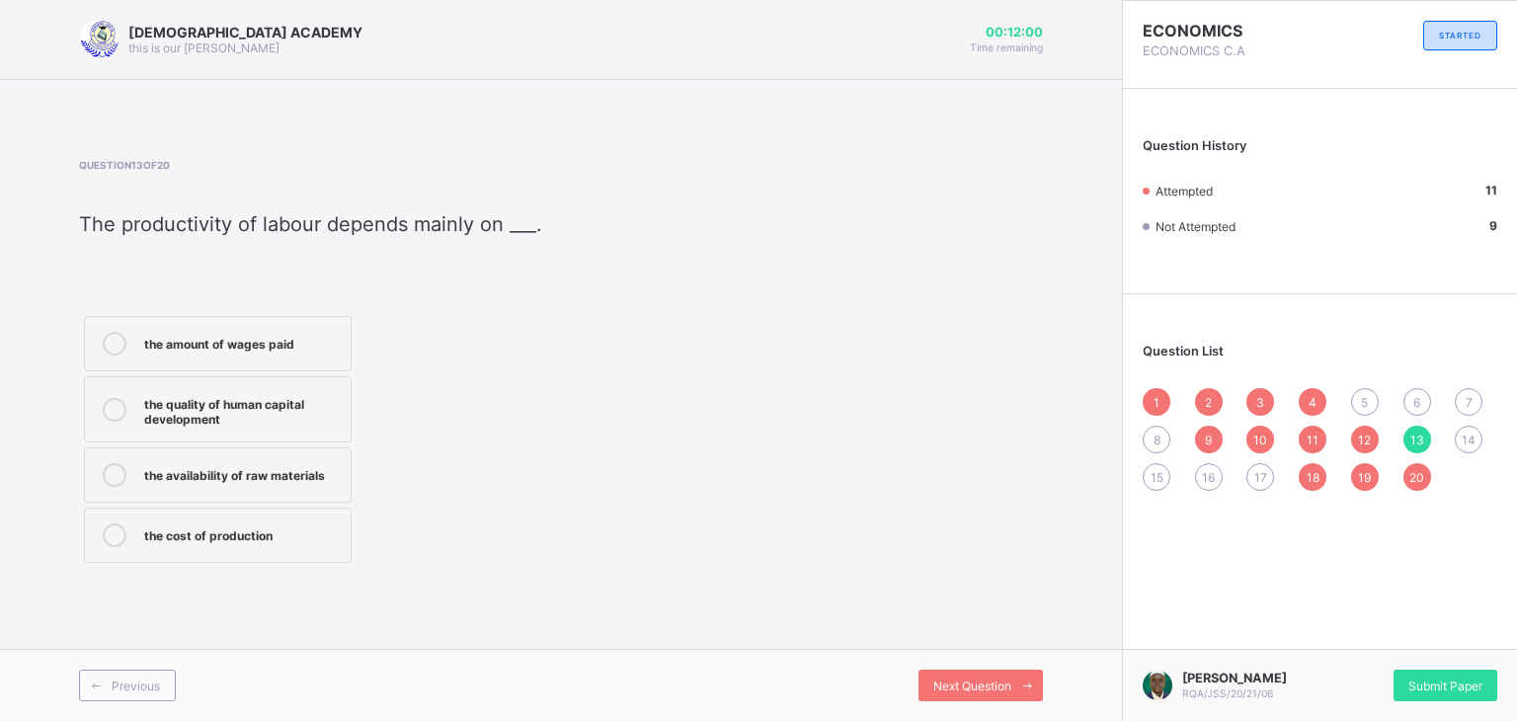
click at [292, 376] on label "the quality of human capital development" at bounding box center [218, 409] width 268 height 66
click at [1460, 435] on div "14" at bounding box center [1469, 440] width 28 height 28
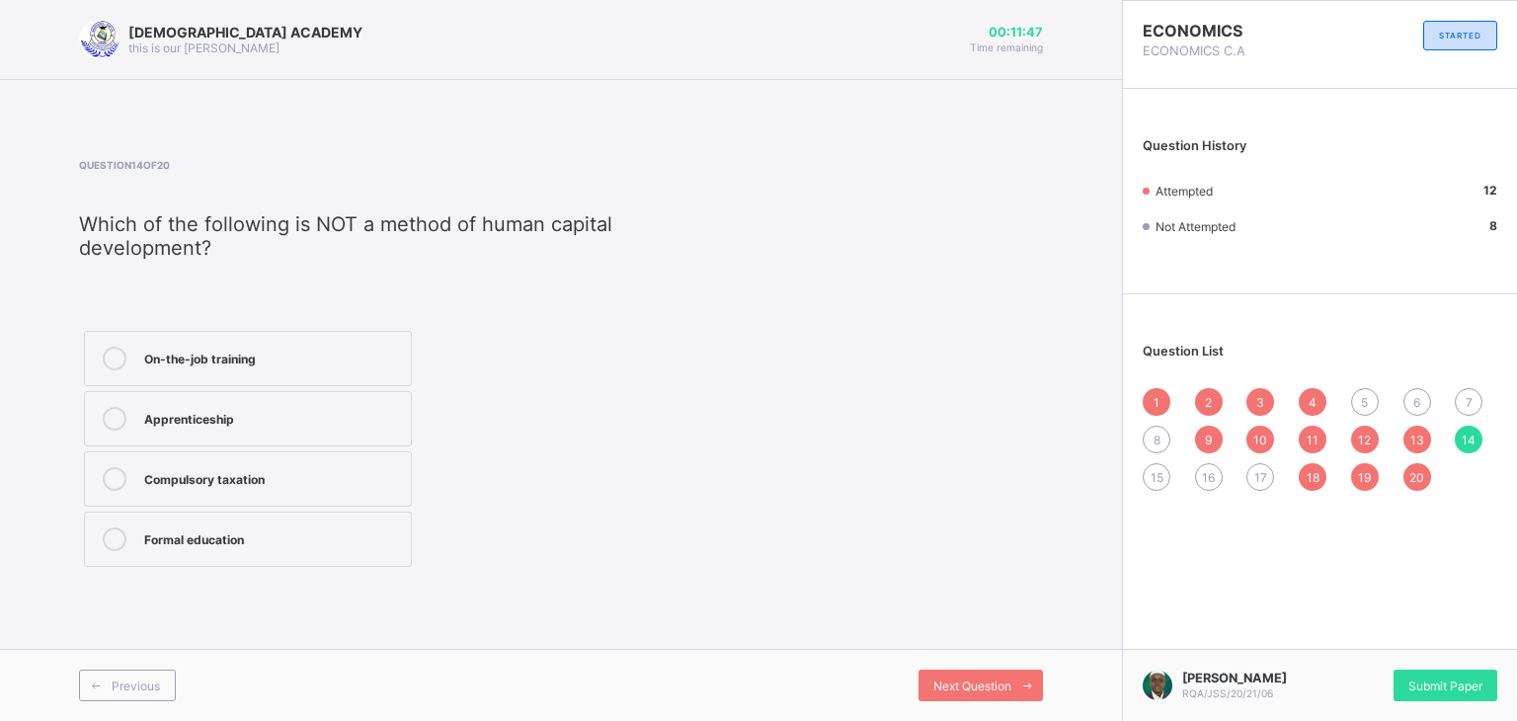
click at [265, 485] on div "Compulsory taxation" at bounding box center [272, 477] width 257 height 20
click at [1157, 472] on span "15" at bounding box center [1156, 477] width 13 height 15
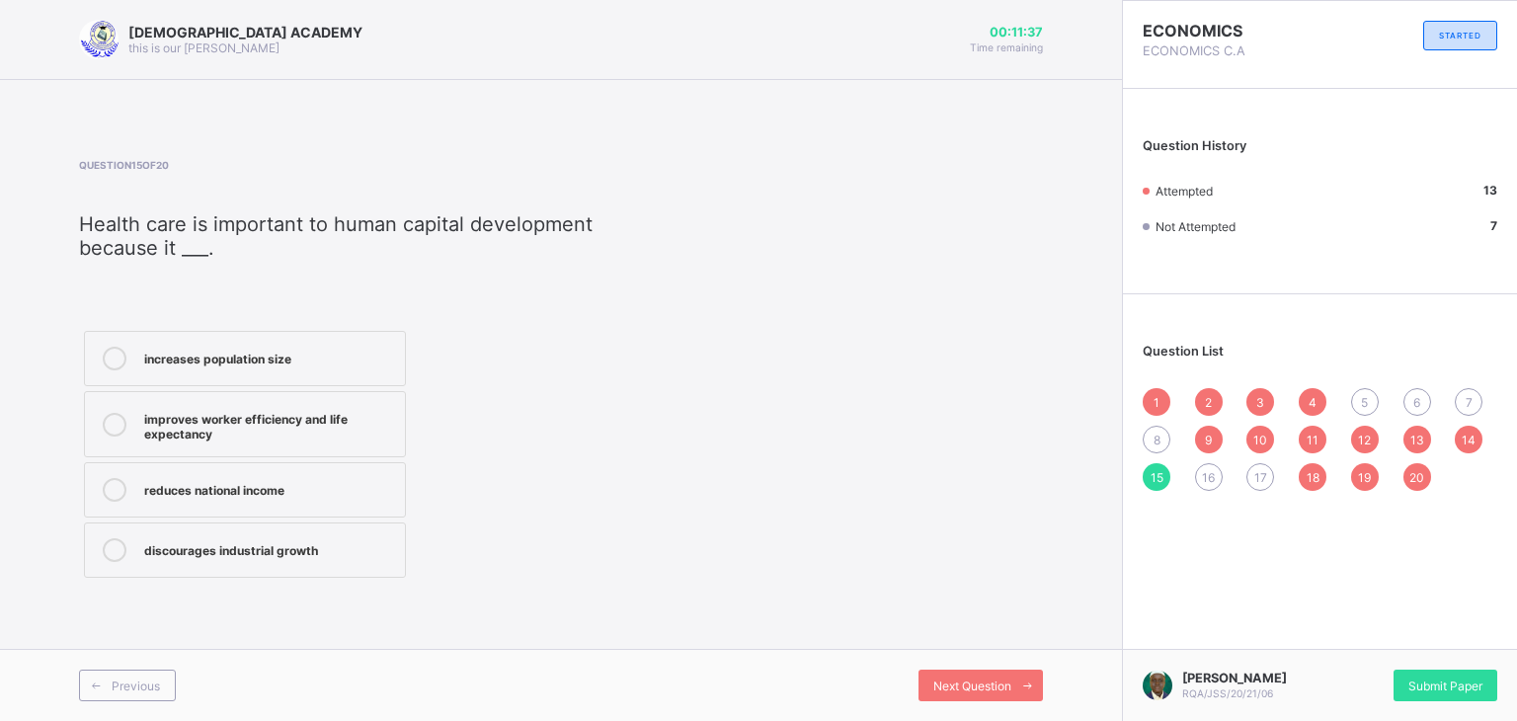
click at [304, 438] on div "improves worker efficiency and life expectancy" at bounding box center [269, 424] width 251 height 35
click at [1208, 490] on div "16" at bounding box center [1209, 477] width 28 height 28
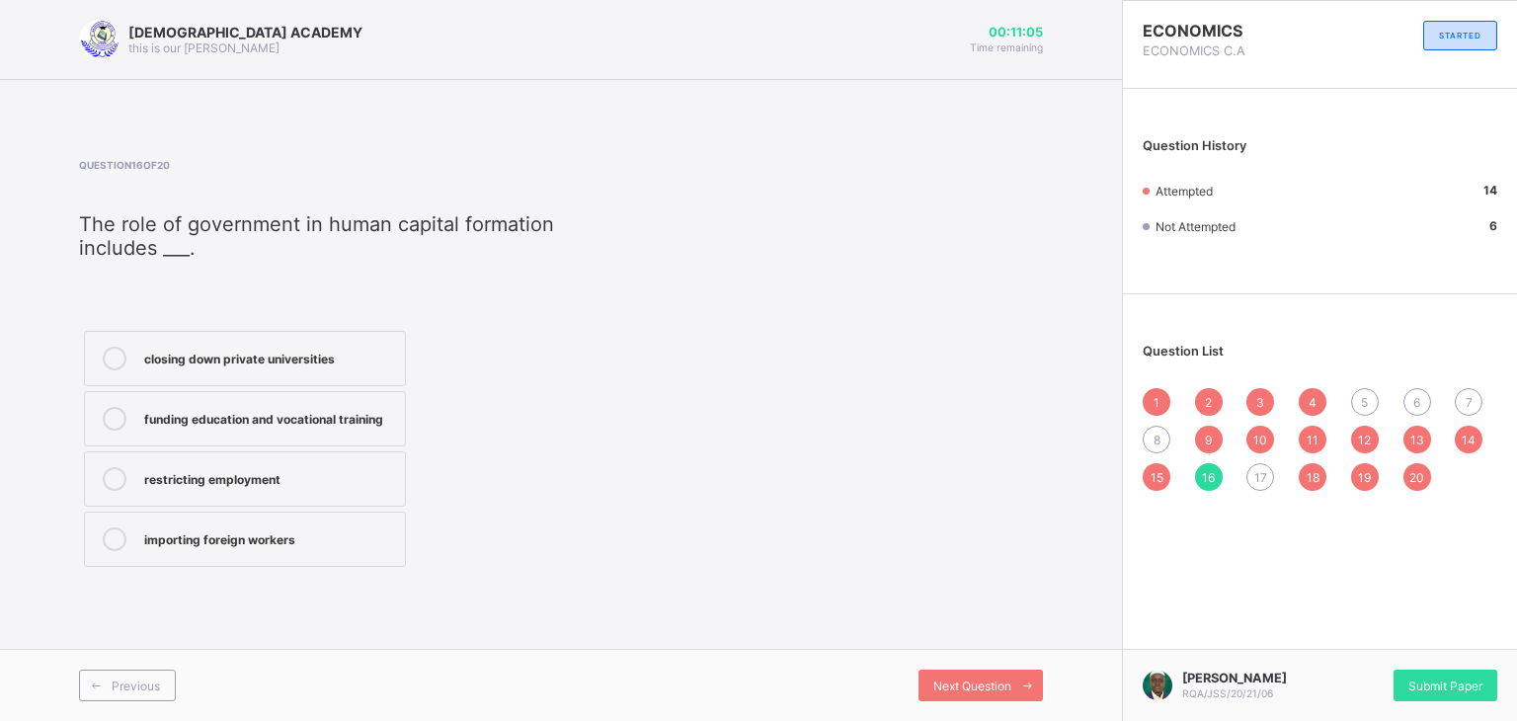
click at [225, 424] on div "funding education and vocational training" at bounding box center [269, 417] width 251 height 20
click at [1263, 469] on div "17" at bounding box center [1260, 477] width 28 height 28
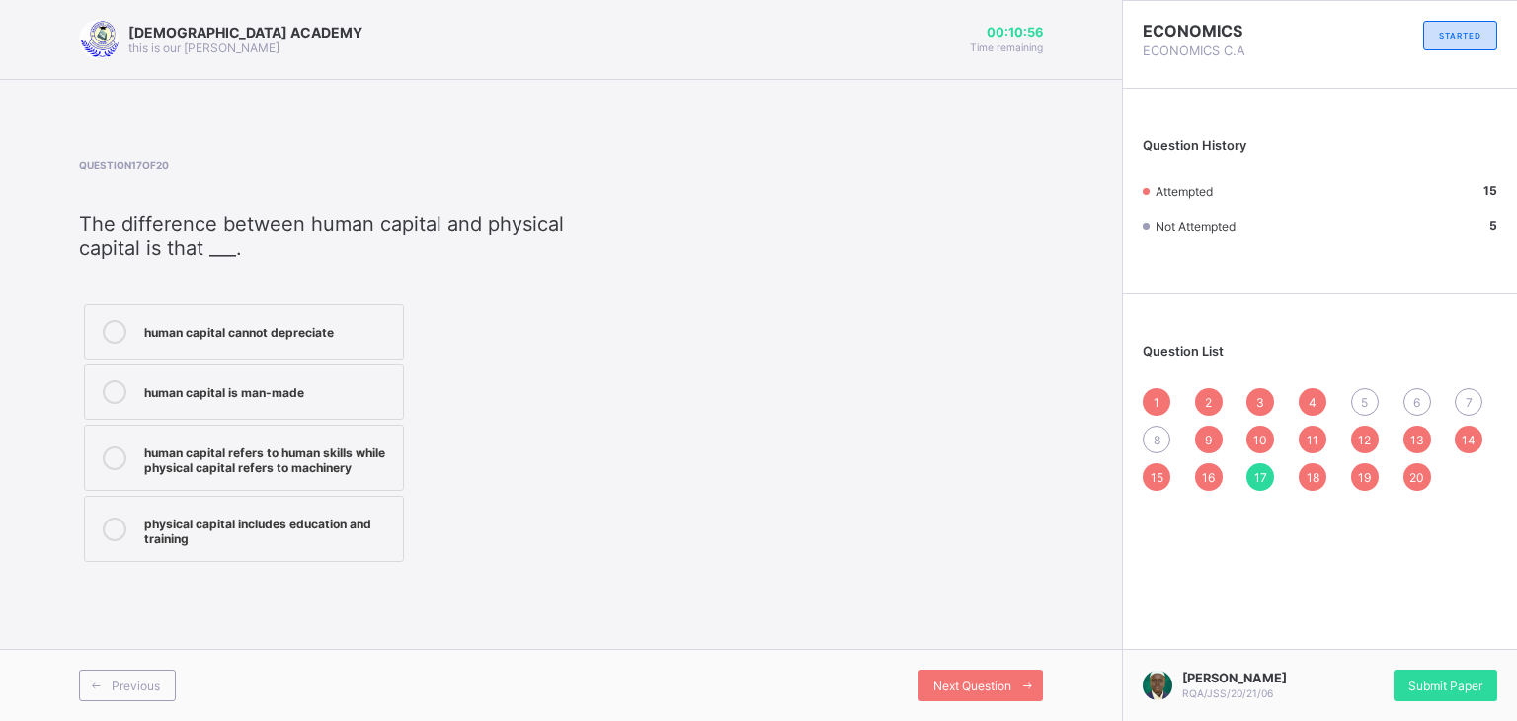
click at [229, 394] on div "human capital is man-made" at bounding box center [268, 390] width 249 height 20
click at [374, 458] on div "human capital refers to human skills while physical capital refers to machinery" at bounding box center [268, 457] width 249 height 35
click at [1158, 435] on span "8" at bounding box center [1156, 440] width 7 height 15
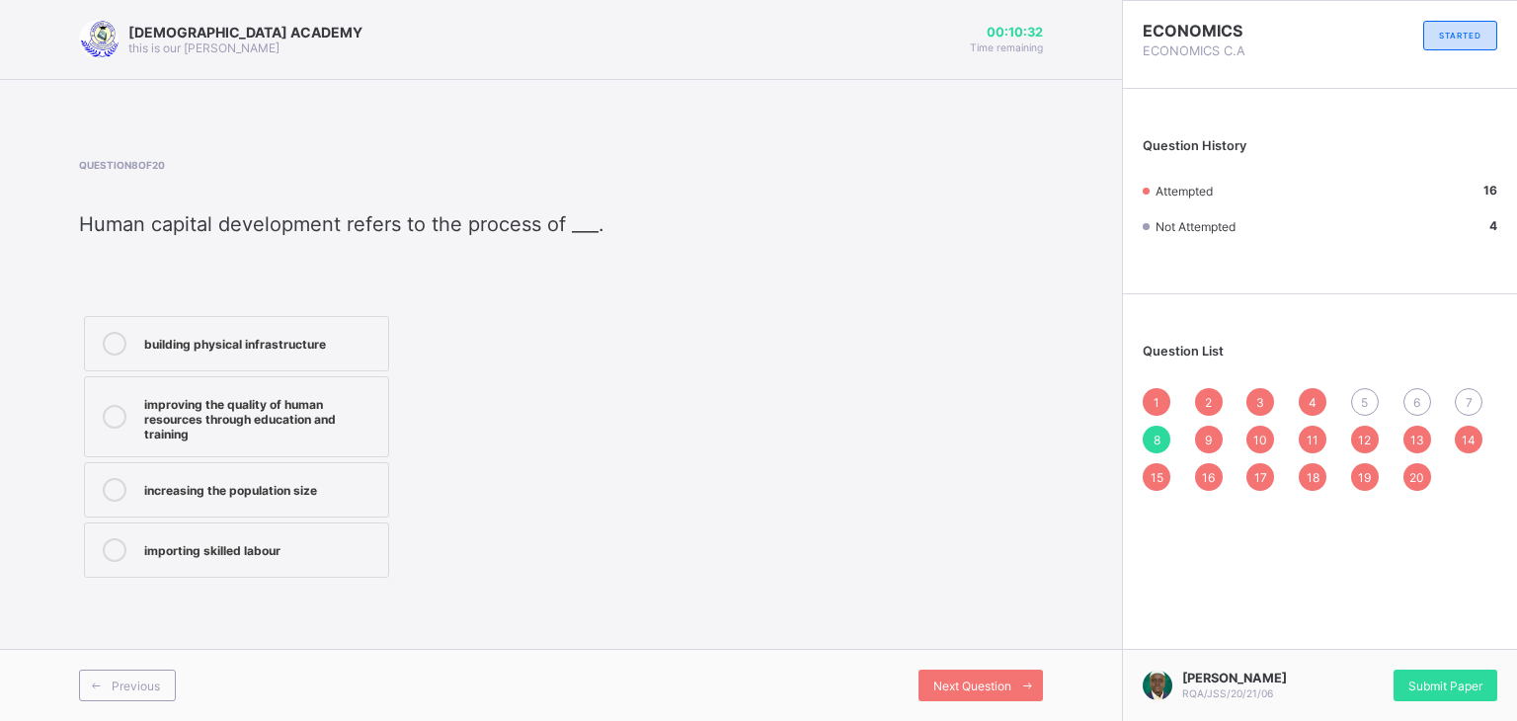
click at [359, 416] on div "improving the quality of human resources through education and training" at bounding box center [261, 416] width 234 height 49
click at [1365, 392] on div "5" at bounding box center [1365, 402] width 28 height 28
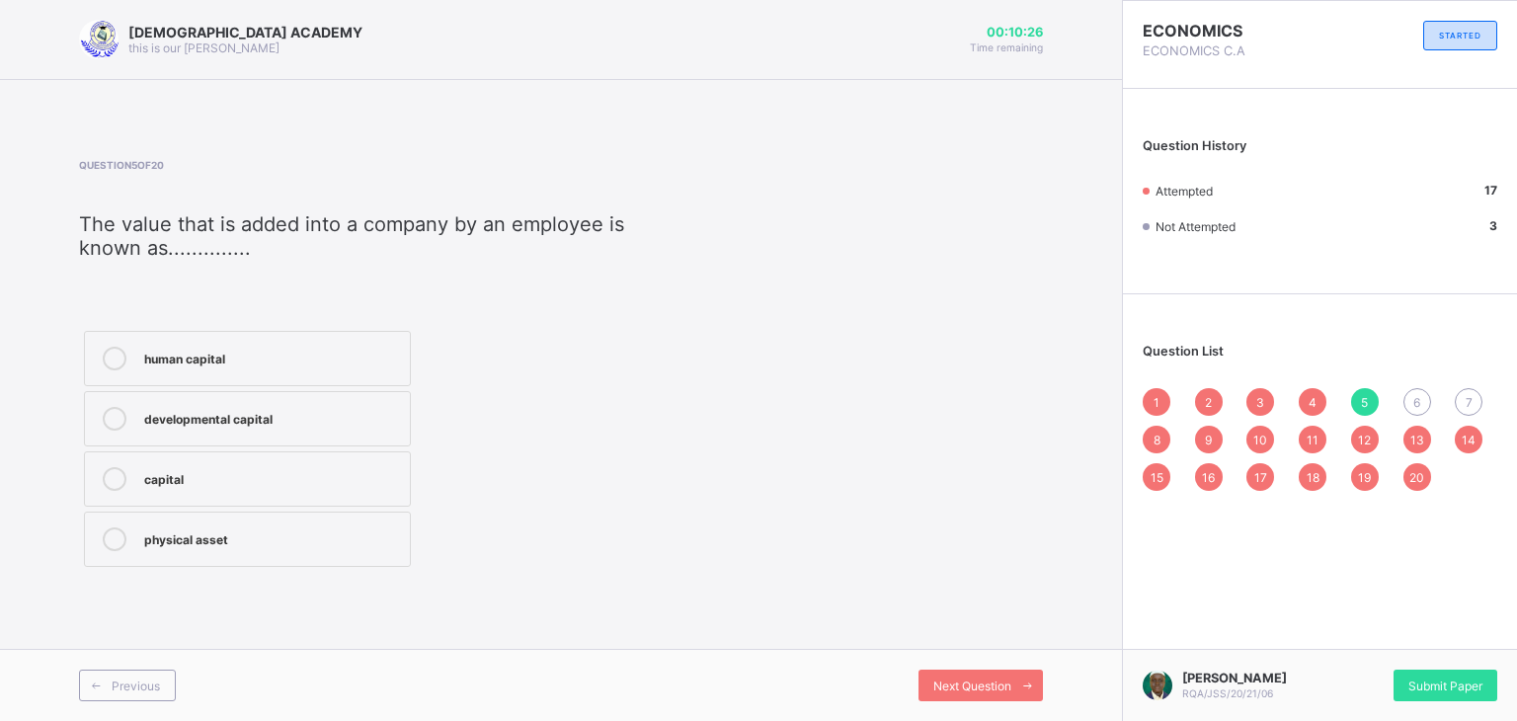
click at [245, 354] on div "human capital" at bounding box center [272, 357] width 256 height 20
click at [263, 428] on div "developmental capital" at bounding box center [272, 419] width 256 height 24
click at [1405, 398] on div "6" at bounding box center [1417, 402] width 28 height 28
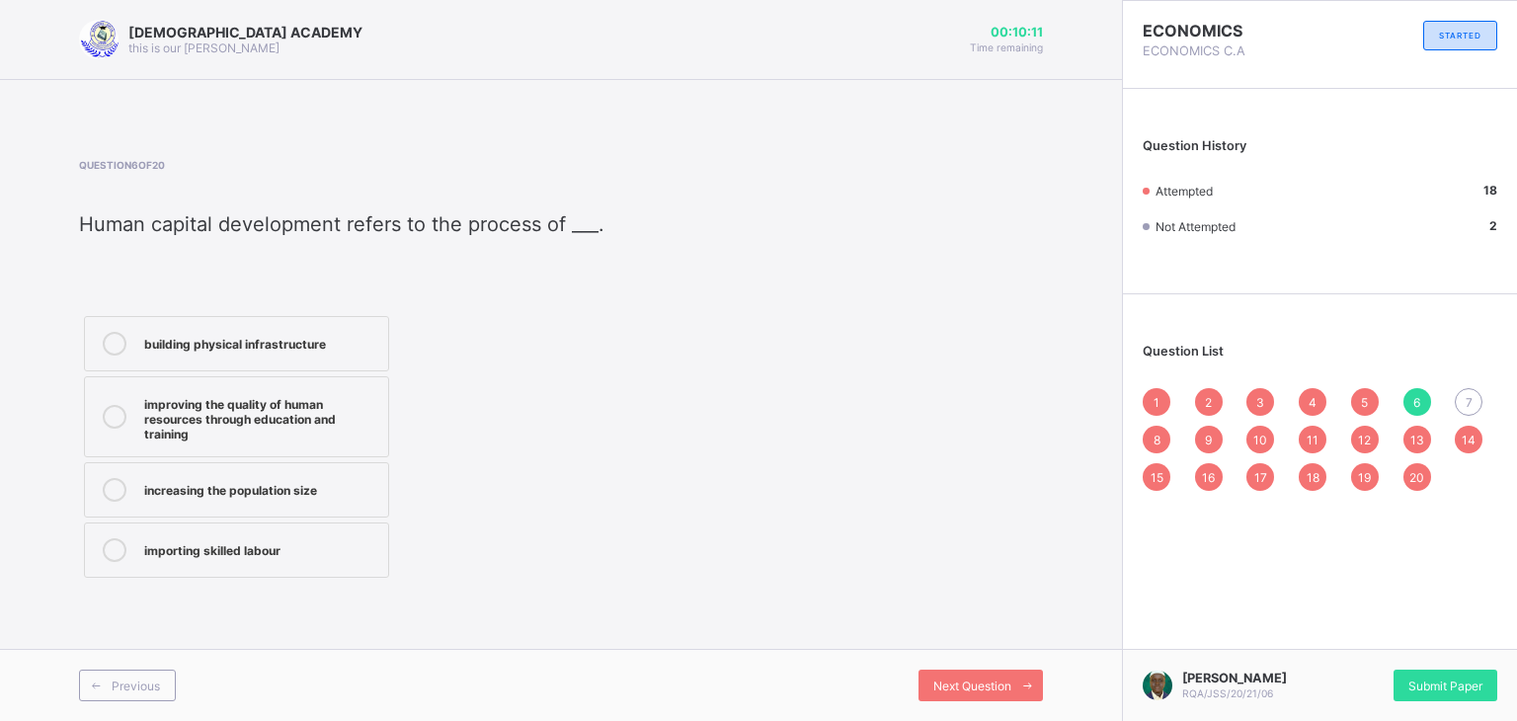
click at [361, 493] on div "increasing the population size" at bounding box center [261, 488] width 234 height 20
click at [1459, 400] on div "7" at bounding box center [1469, 402] width 28 height 28
click at [213, 422] on div "improving the quality of human resources through education and training" at bounding box center [261, 416] width 234 height 49
click at [1436, 670] on div "Submit Paper" at bounding box center [1445, 686] width 104 height 32
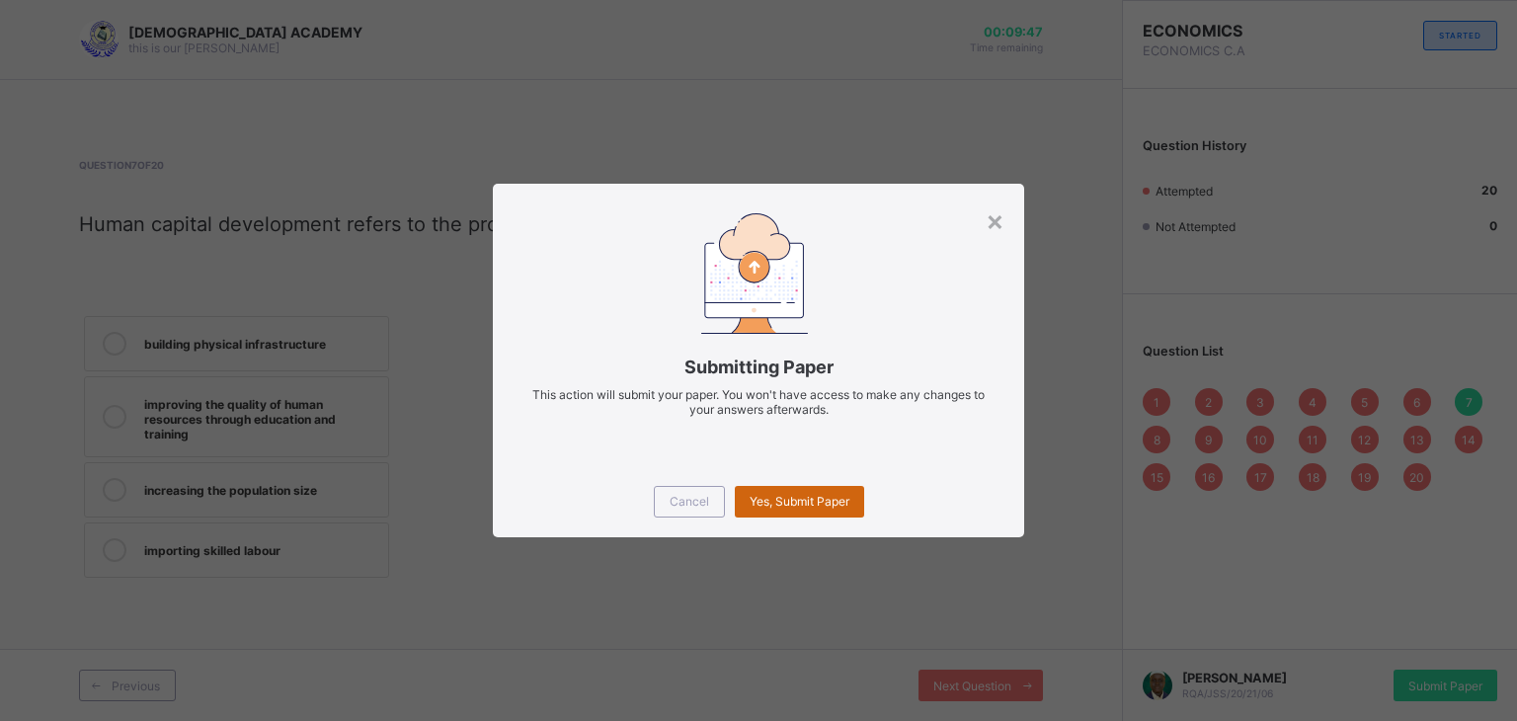
click at [816, 492] on div "Yes, Submit Paper" at bounding box center [799, 502] width 129 height 32
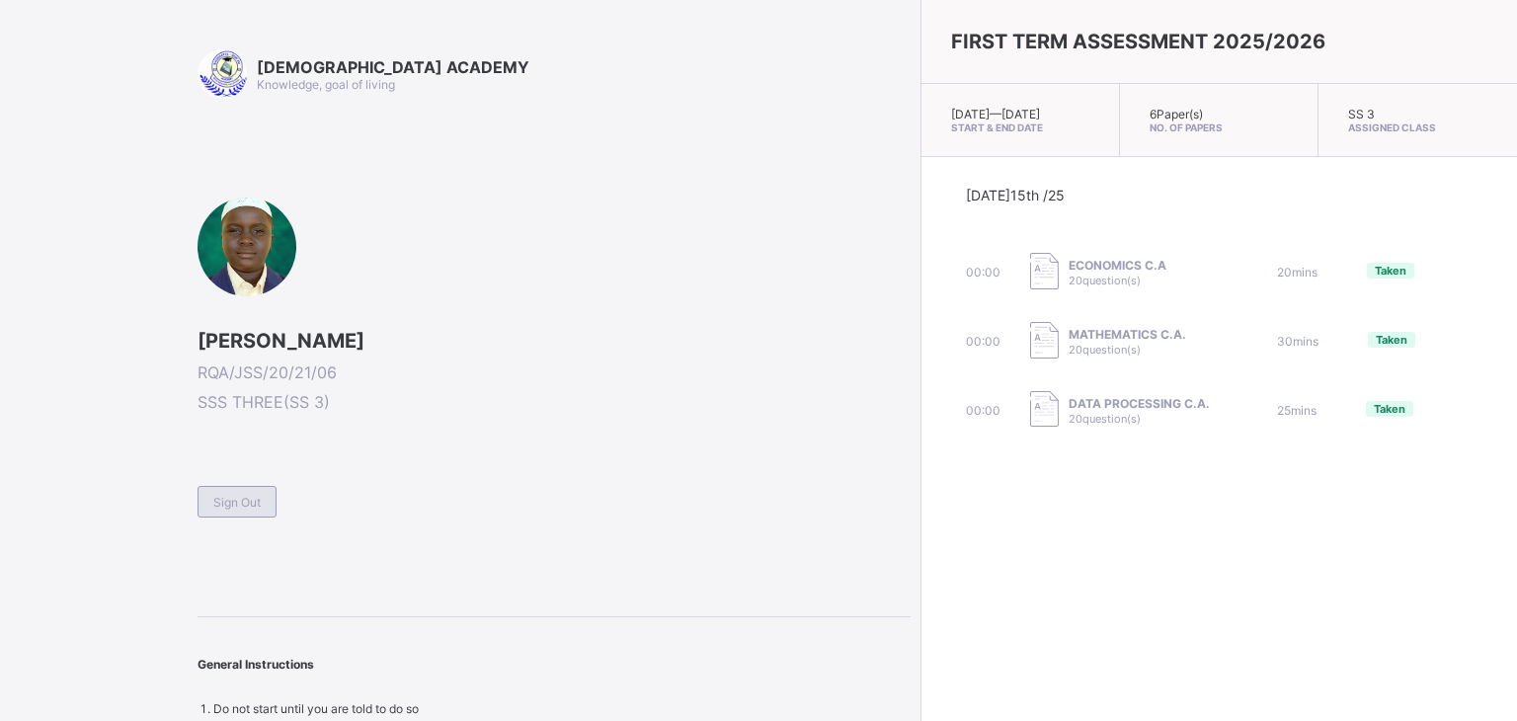
click at [233, 499] on span "Sign Out" at bounding box center [236, 502] width 47 height 15
